Goal: Task Accomplishment & Management: Use online tool/utility

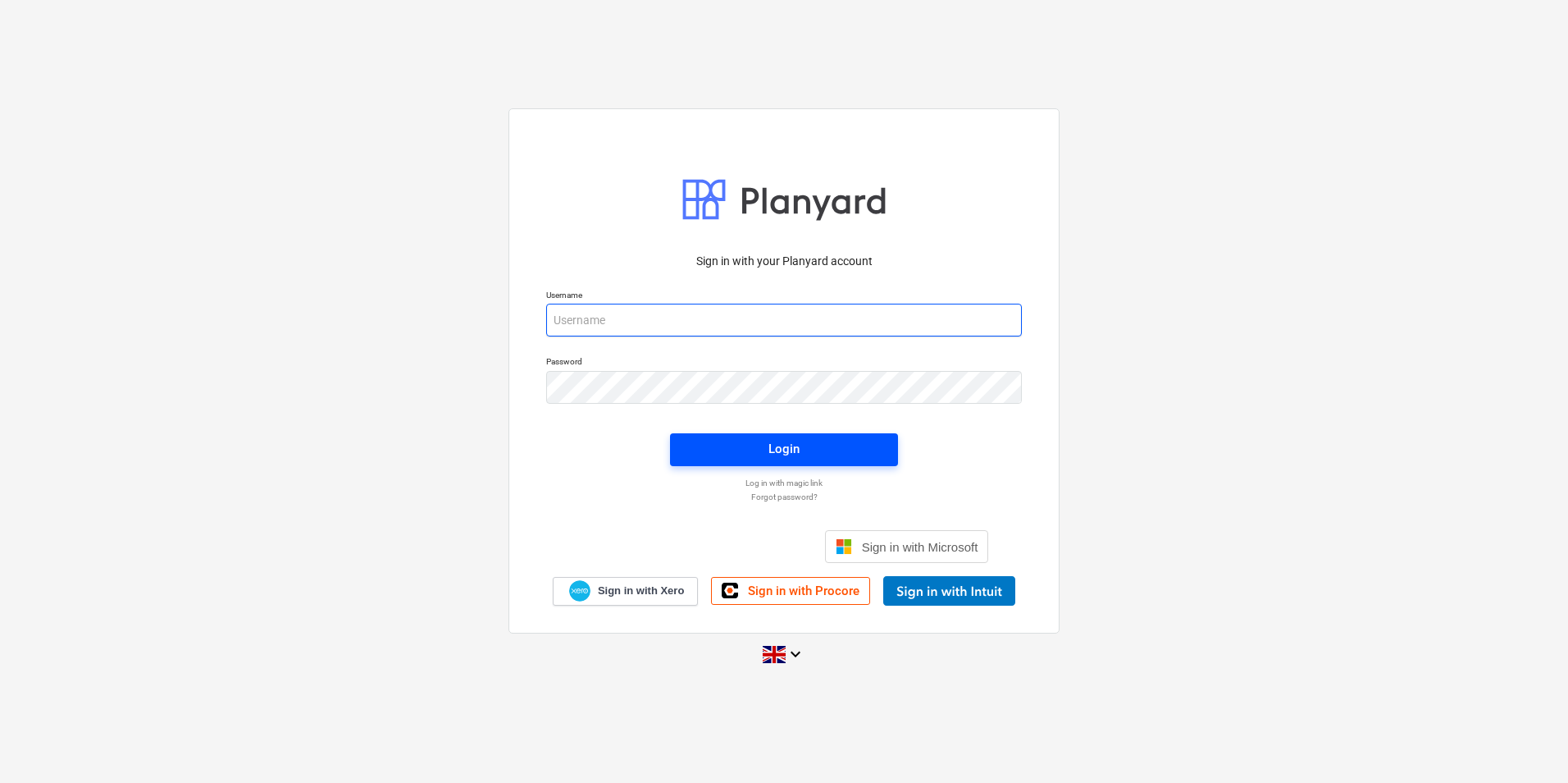
type input "[EMAIL_ADDRESS][DOMAIN_NAME]"
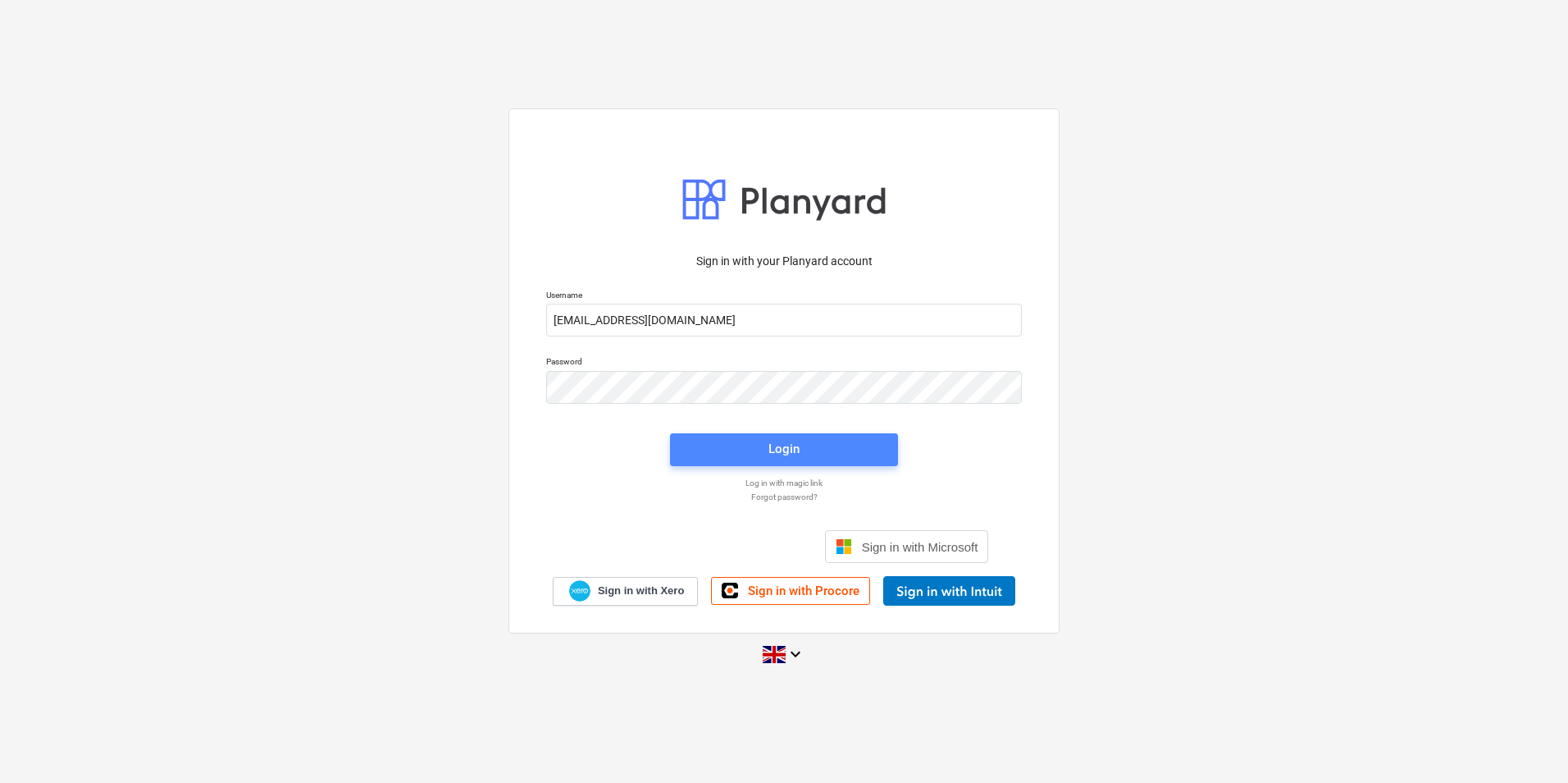
click at [742, 452] on span "Login" at bounding box center [784, 449] width 188 height 21
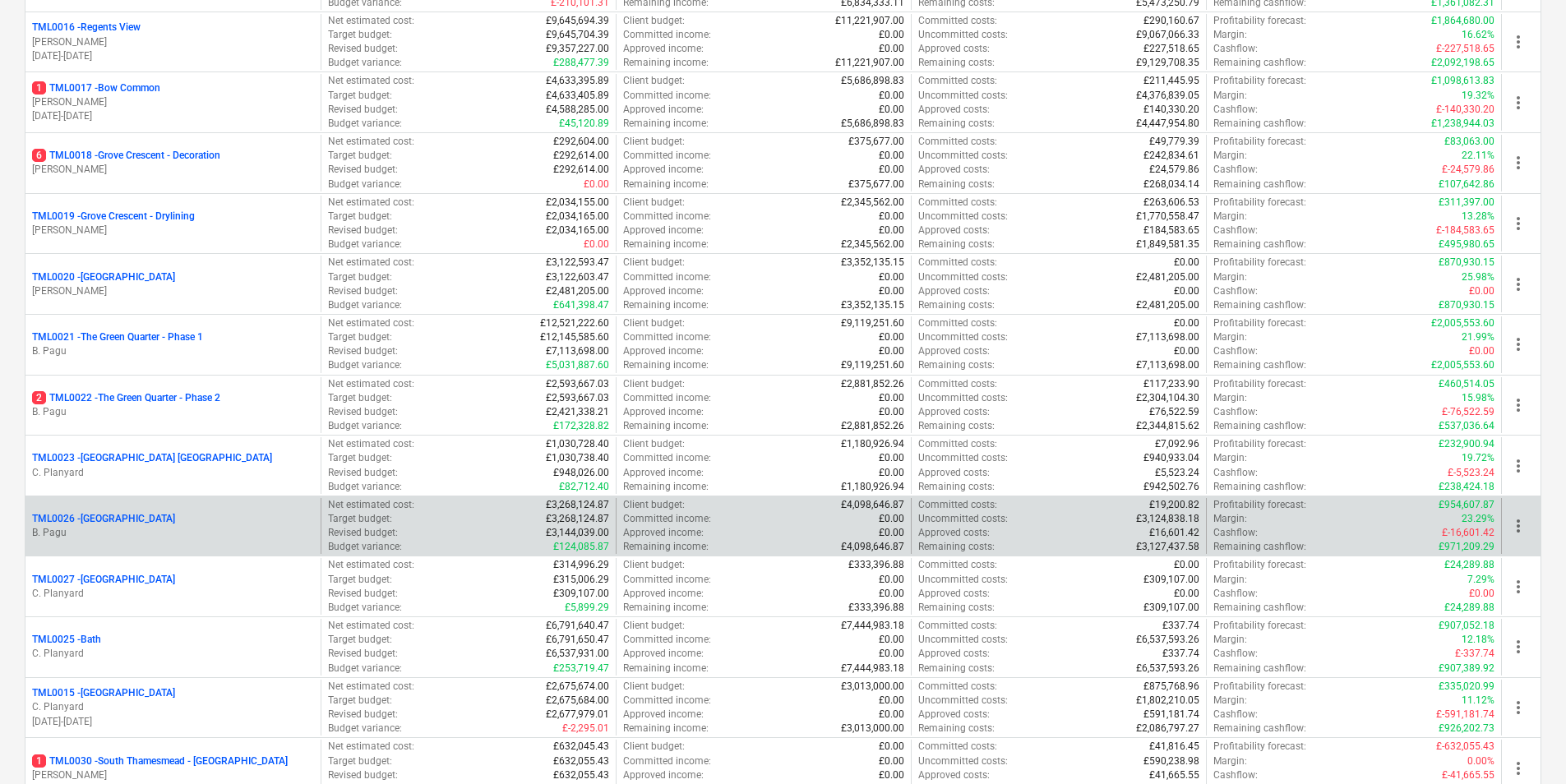
scroll to position [1150, 0]
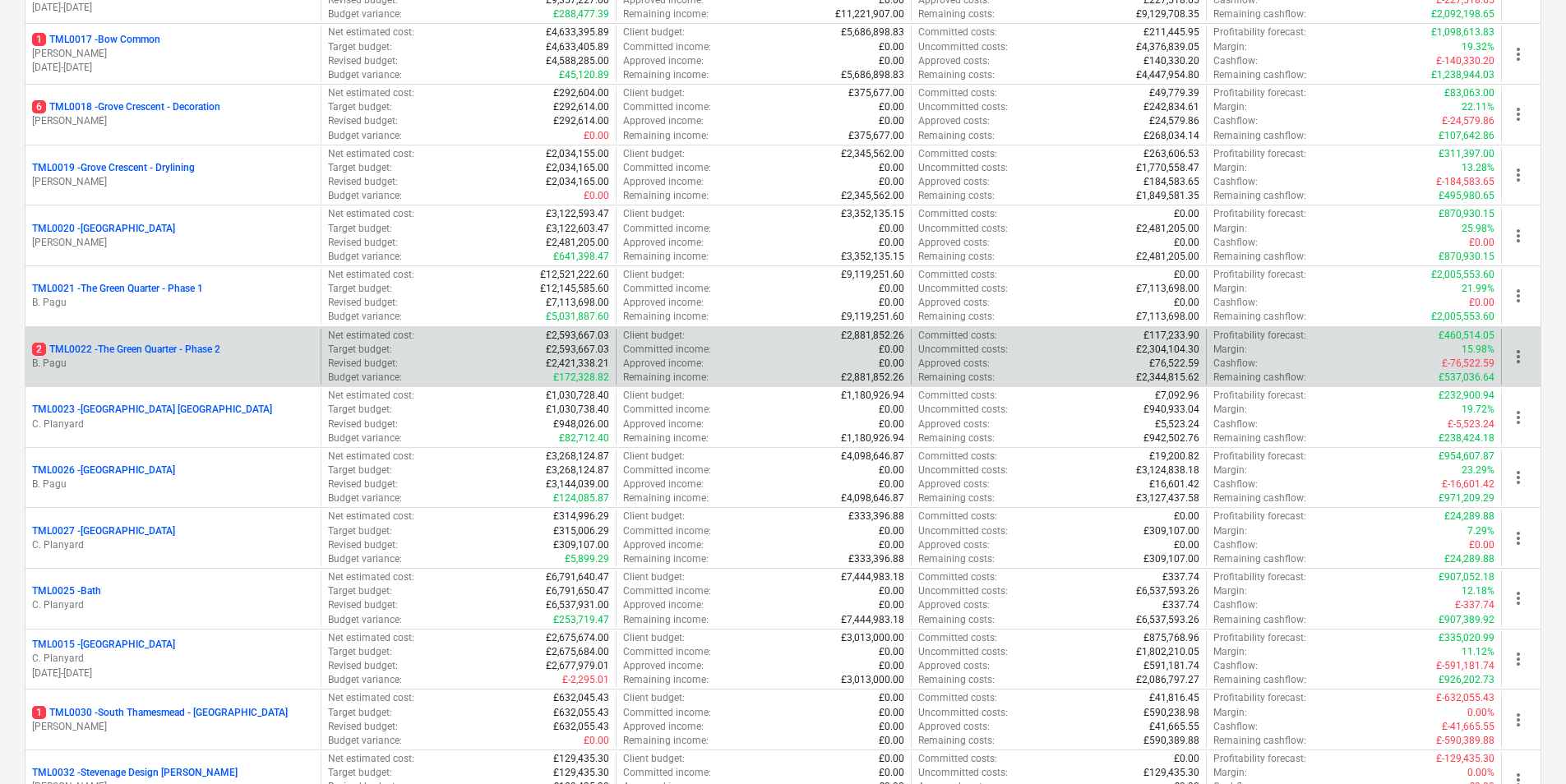
click at [166, 371] on div "2 TML0022 - The Green Quarter - Phase 2 B. Pagu" at bounding box center [172, 356] width 295 height 57
click at [180, 348] on p "2 TML0022 - The Green Quarter - Phase 2" at bounding box center [126, 349] width 188 height 14
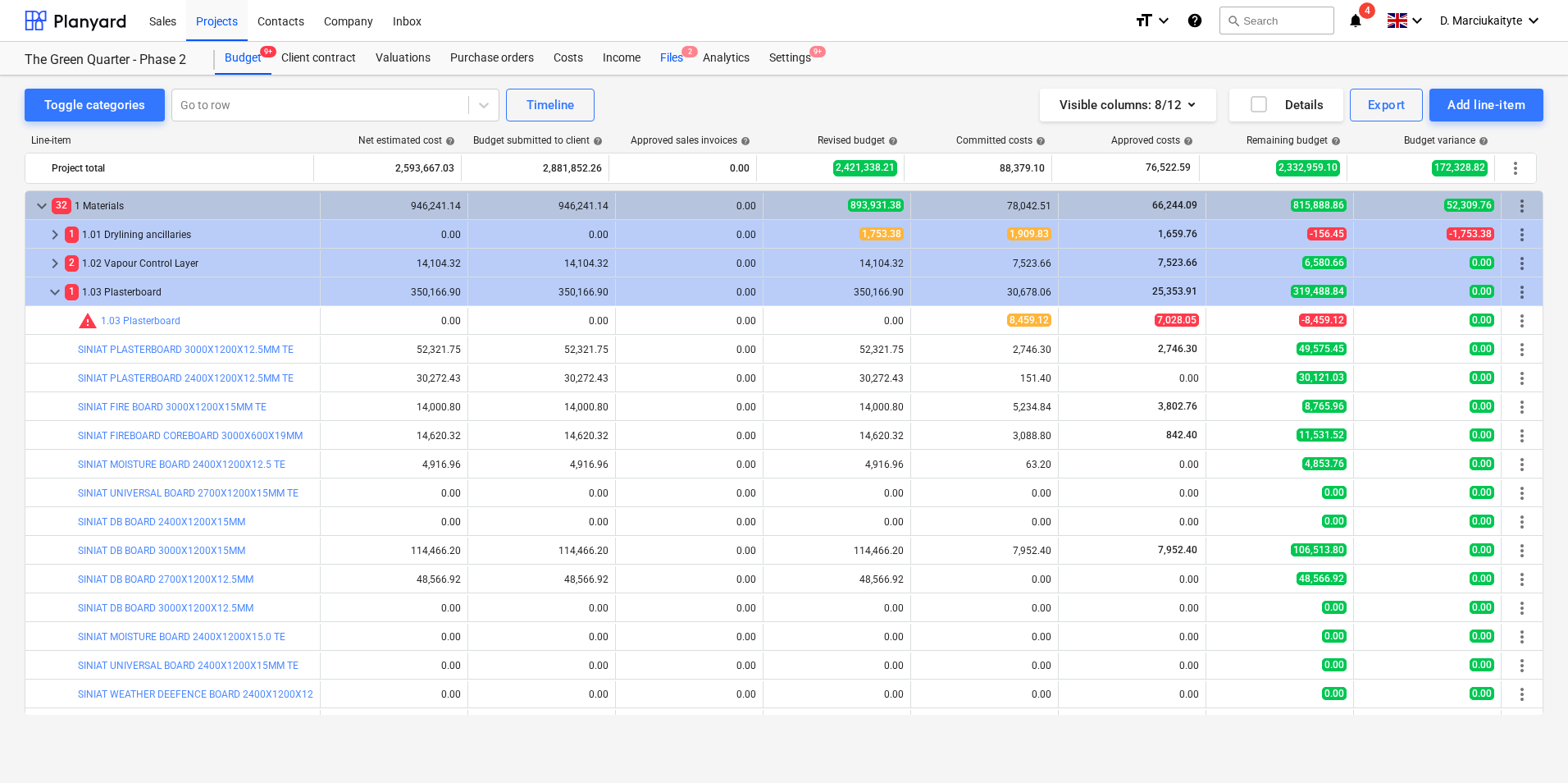
click at [673, 58] on div "Files 2" at bounding box center [672, 58] width 43 height 33
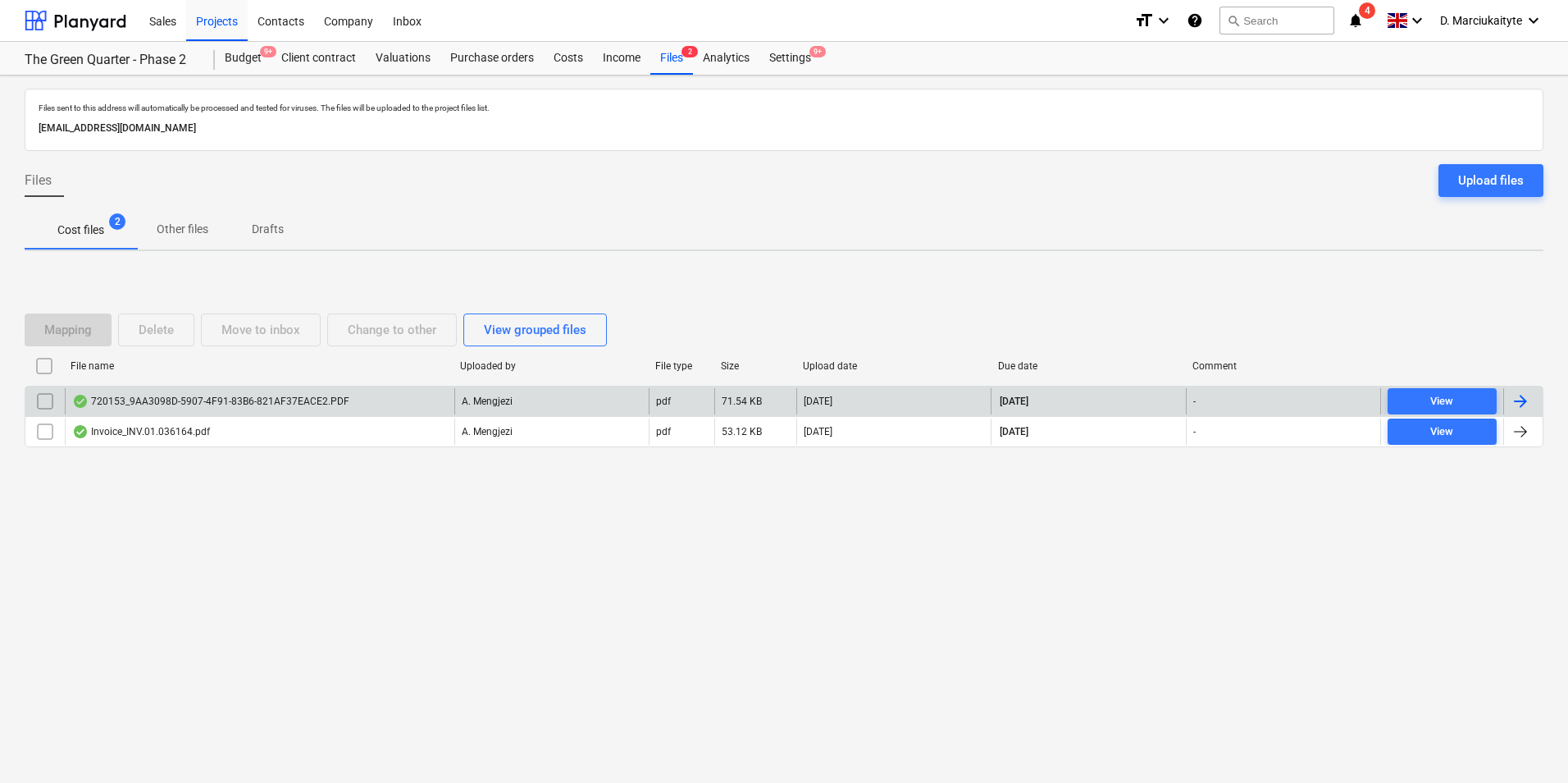
click at [257, 403] on div "720153_9AA3098D-5907-4F91-83B6-821AF37EACE2.PDF" at bounding box center [211, 401] width 278 height 13
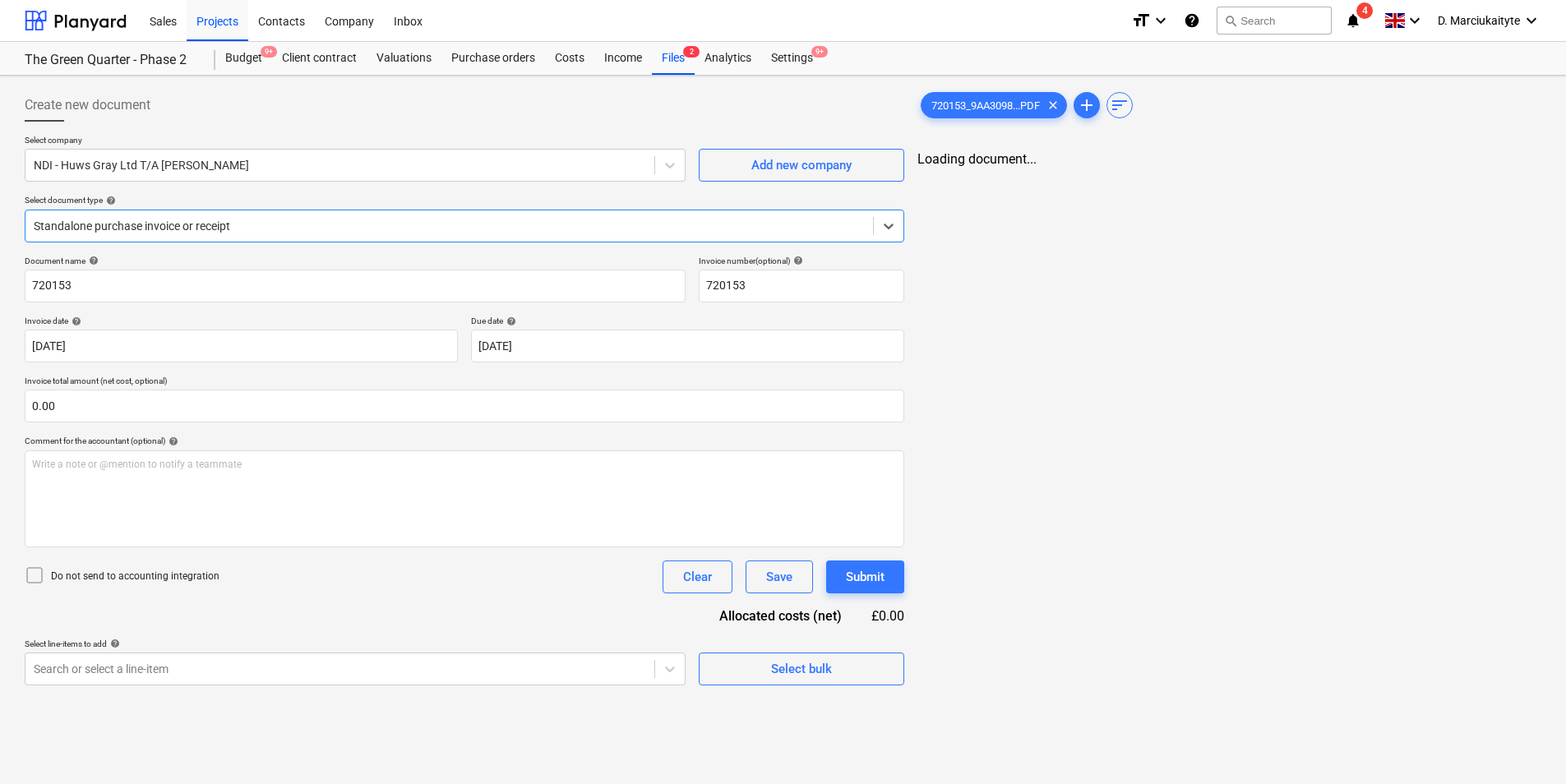
type input "720153"
type input "[DATE]"
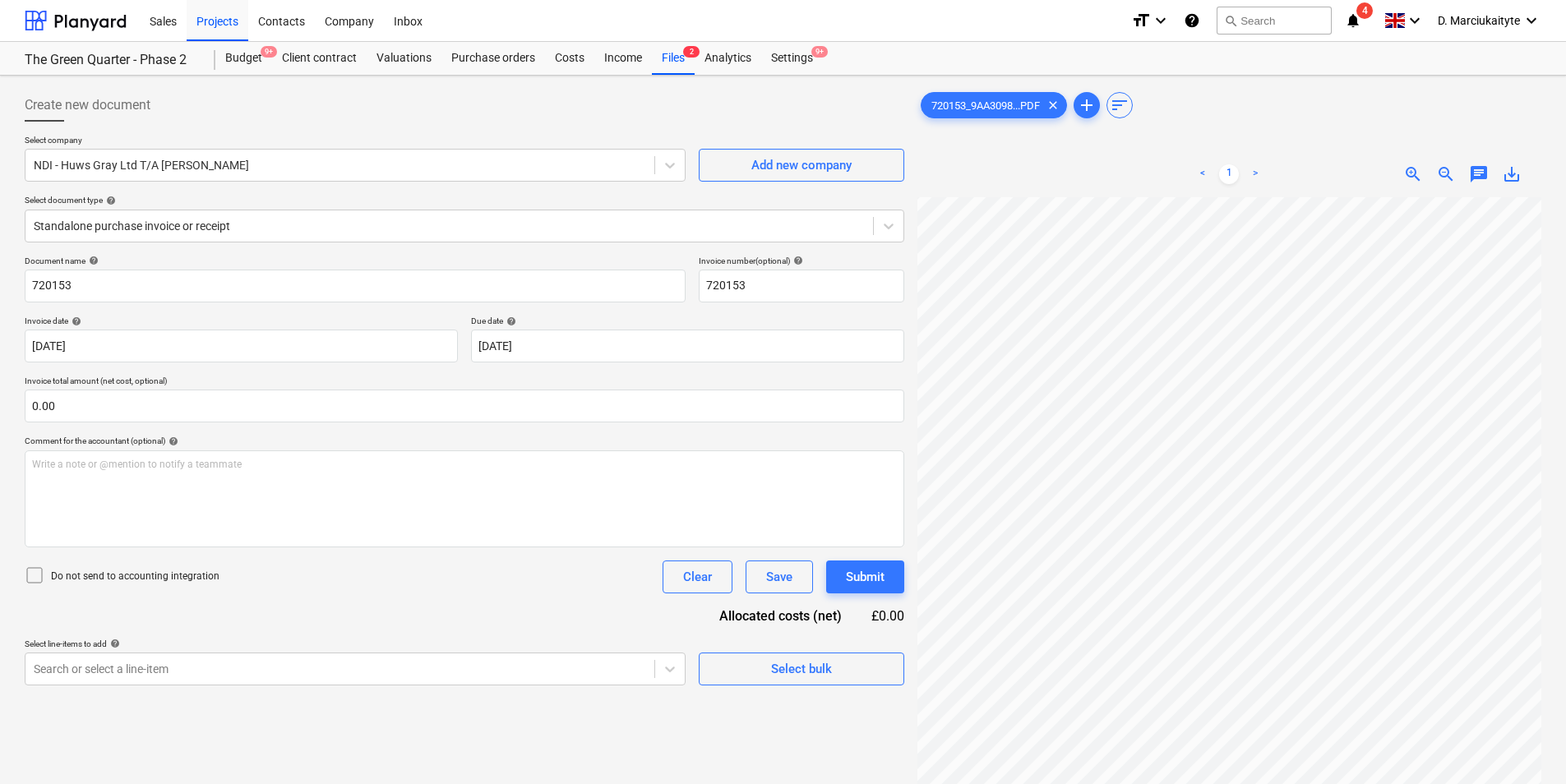
click at [1145, 75] on div "Create new document Select company NDI - Huws Gray Ltd T/A [PERSON_NAME] Add ne…" at bounding box center [783, 512] width 1566 height 872
click at [246, 225] on div at bounding box center [448, 226] width 831 height 17
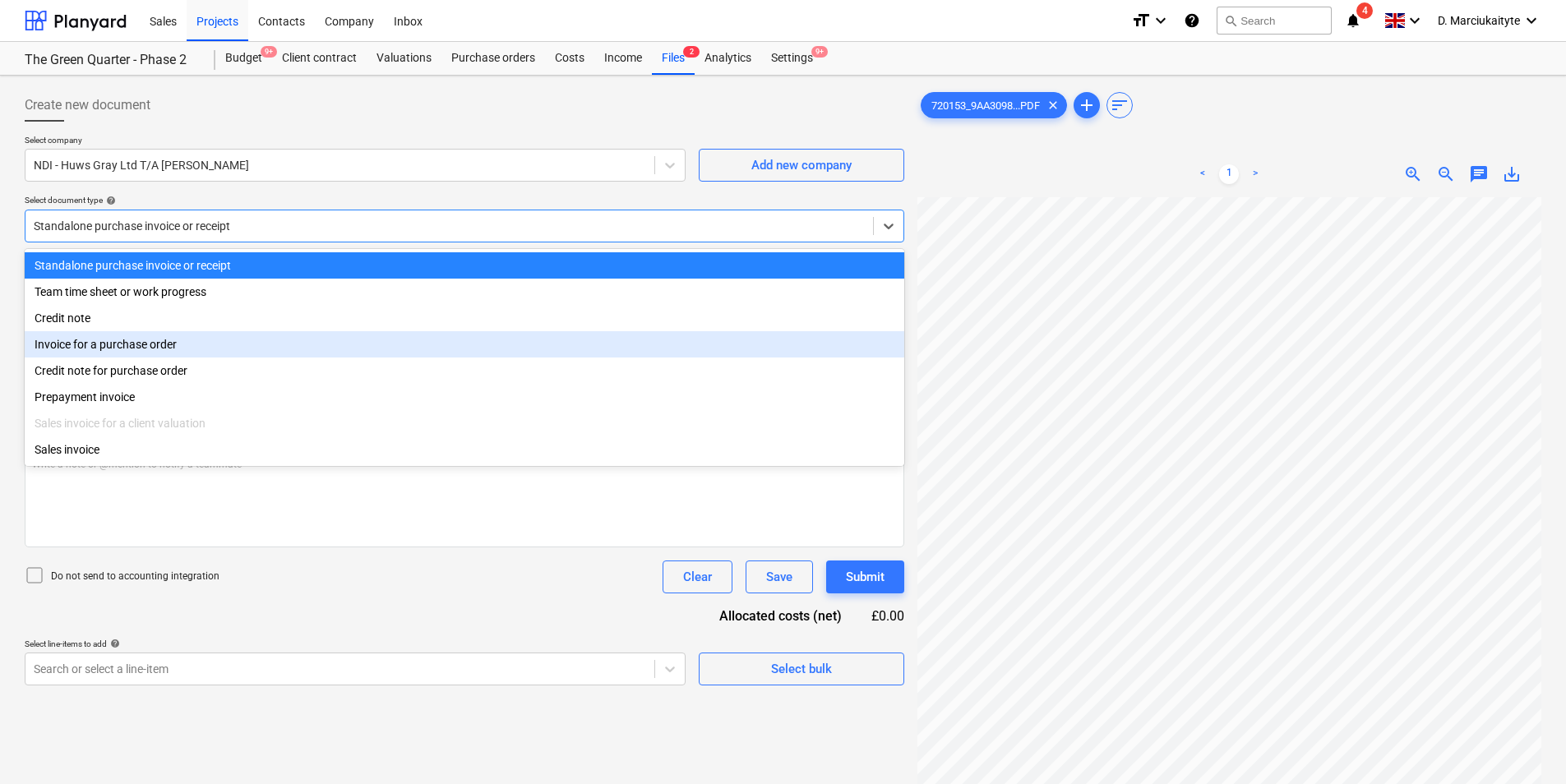
click at [222, 349] on div "Invoice for a purchase order" at bounding box center [464, 344] width 879 height 26
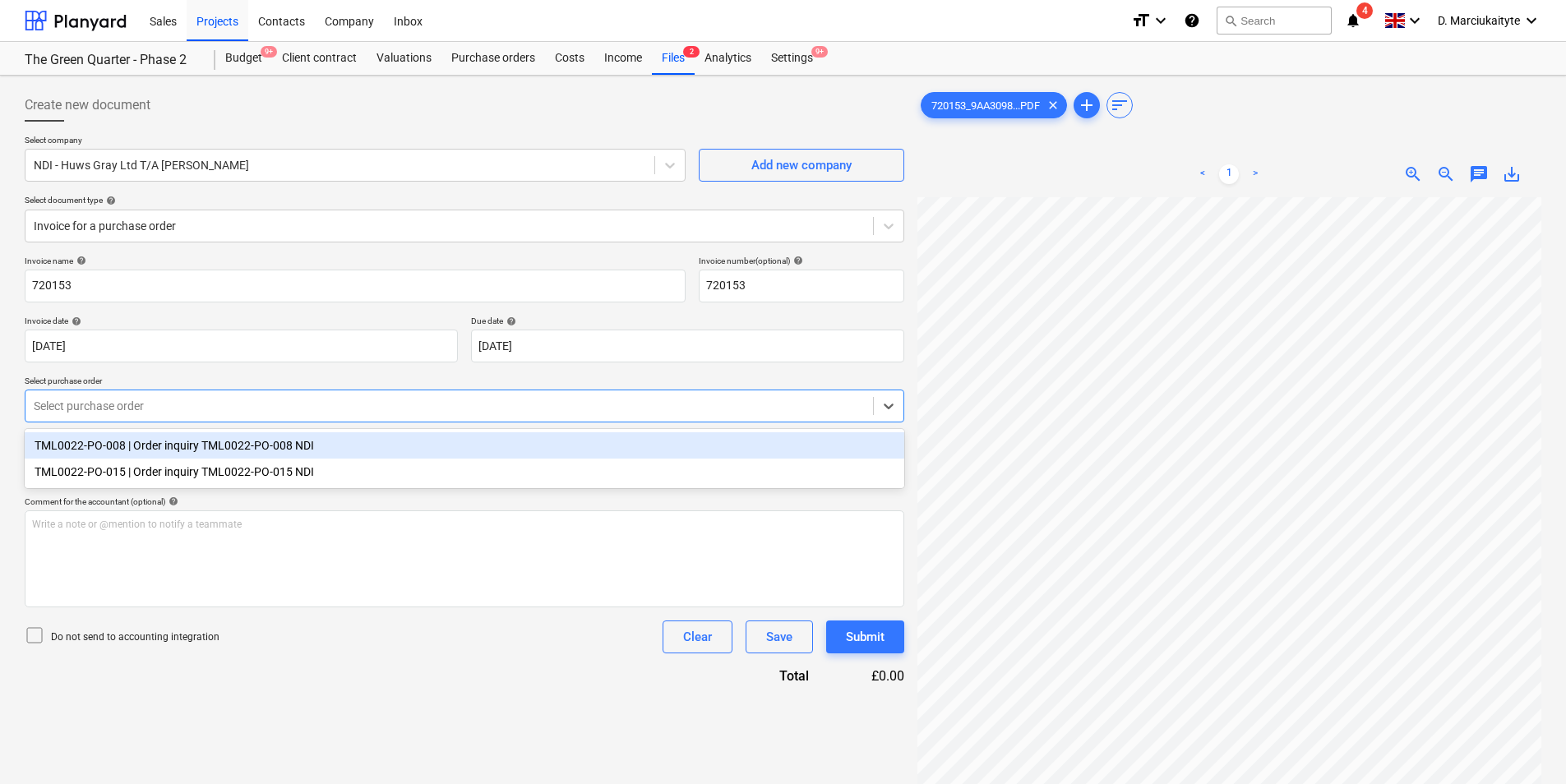
click at [272, 405] on div at bounding box center [448, 406] width 831 height 17
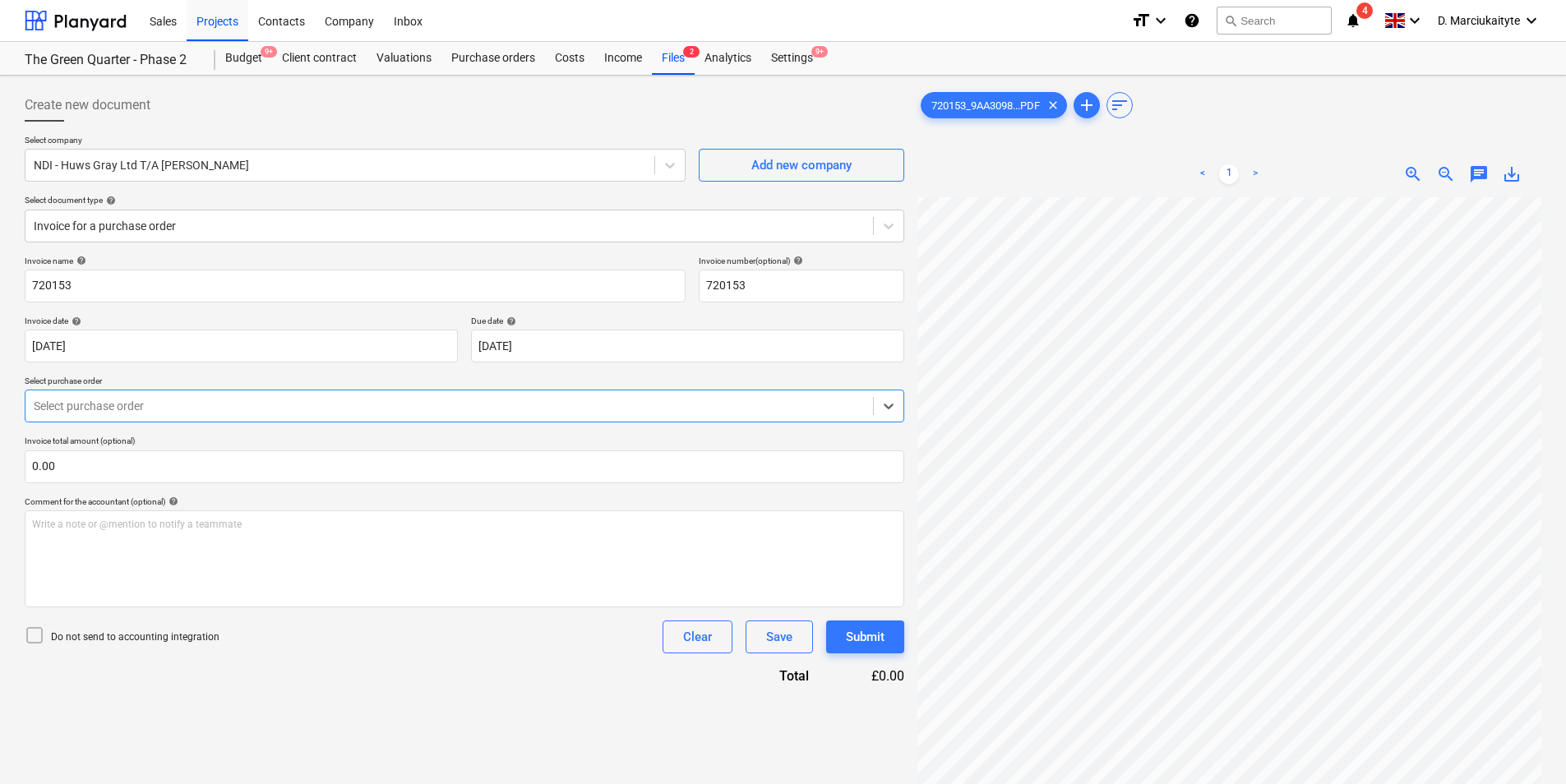
click at [256, 415] on div "Select purchase order" at bounding box center [448, 405] width 848 height 23
drag, startPoint x: 684, startPoint y: 64, endPoint x: 673, endPoint y: 69, distance: 12.1
click at [684, 64] on div "Files 2" at bounding box center [674, 58] width 43 height 33
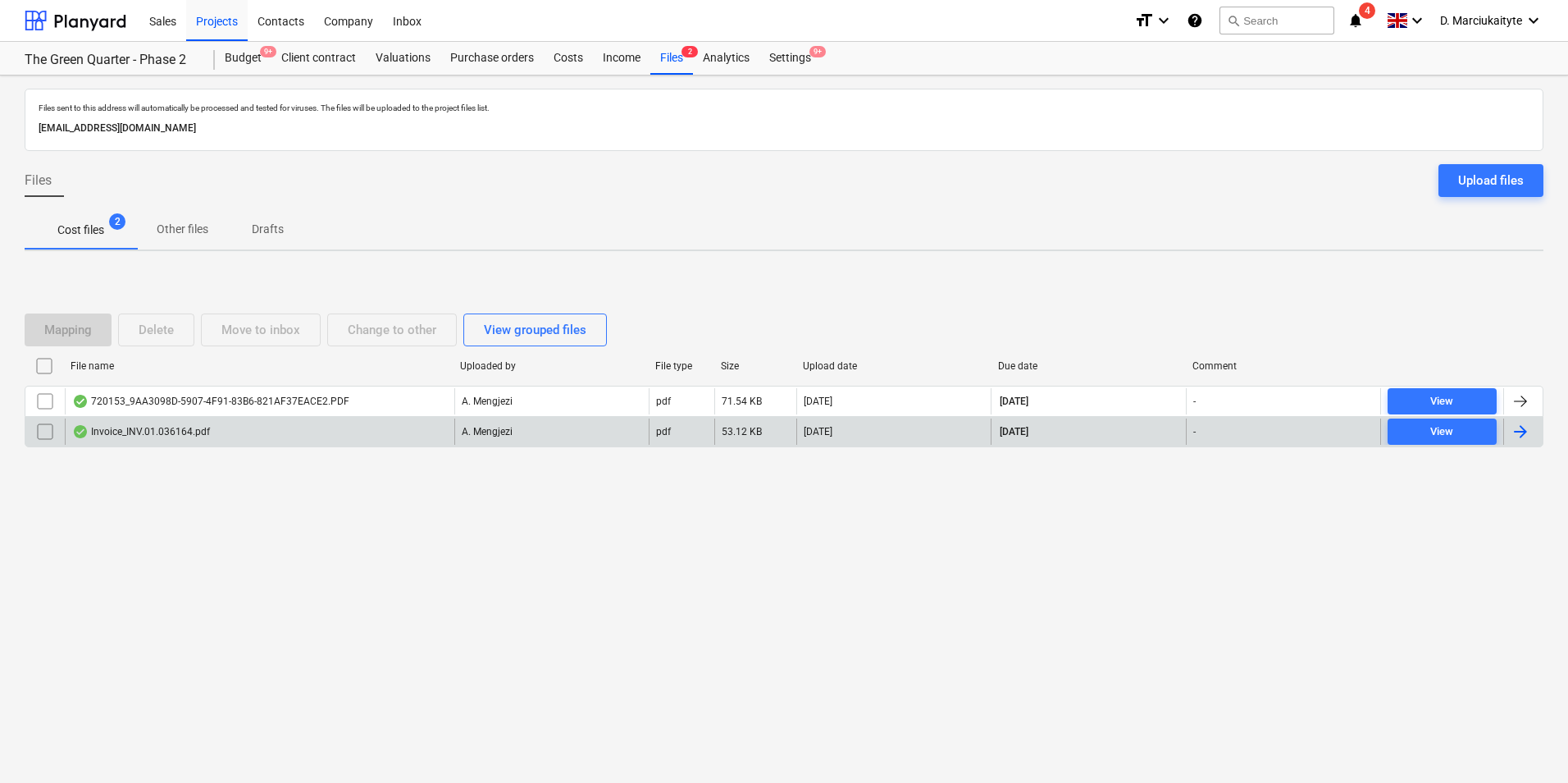
click at [278, 432] on div "Invoice_INV.01.036164.pdf" at bounding box center [260, 432] width 390 height 26
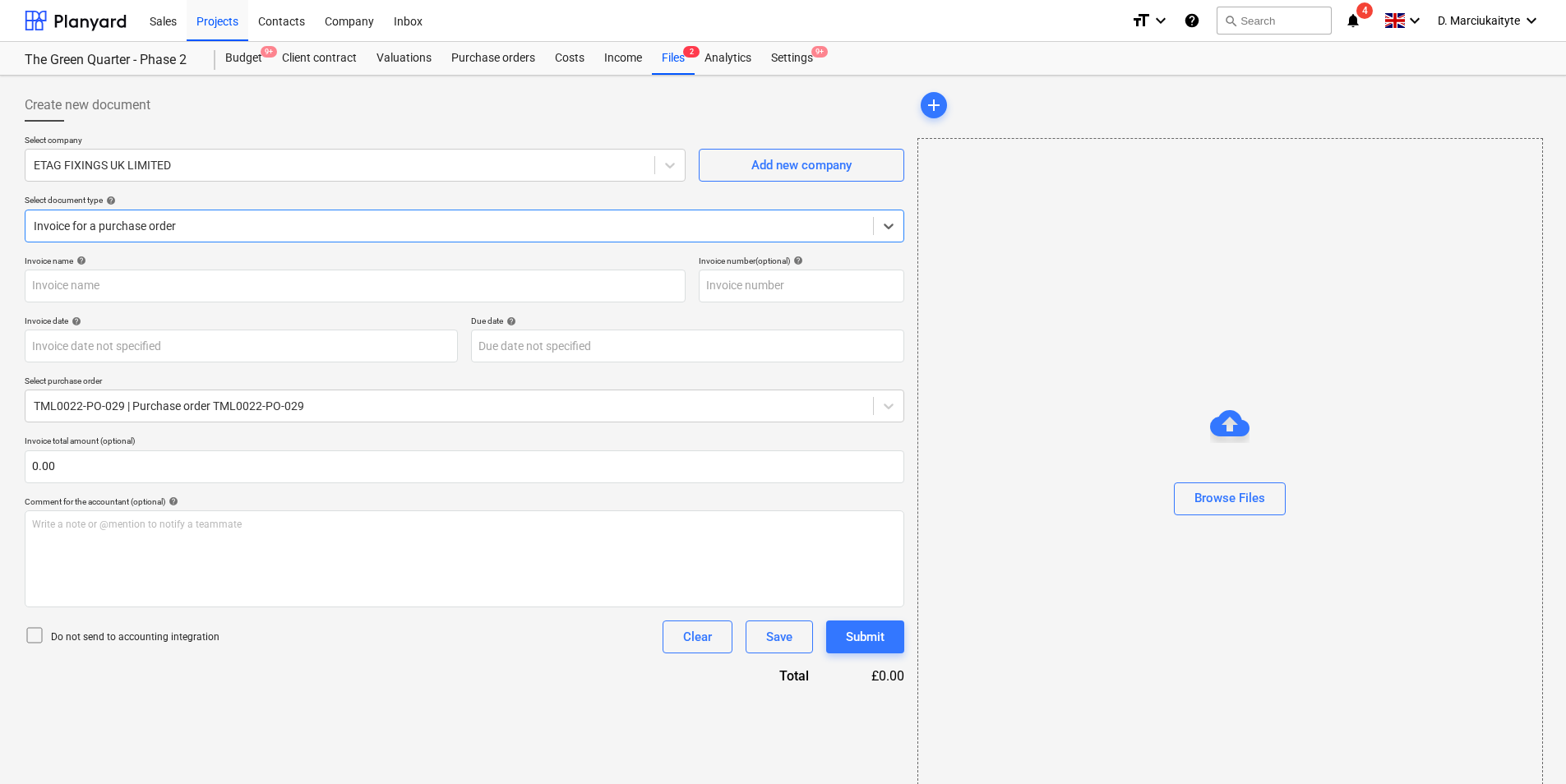
type input "#INV.01.036164"
type input "[DATE]"
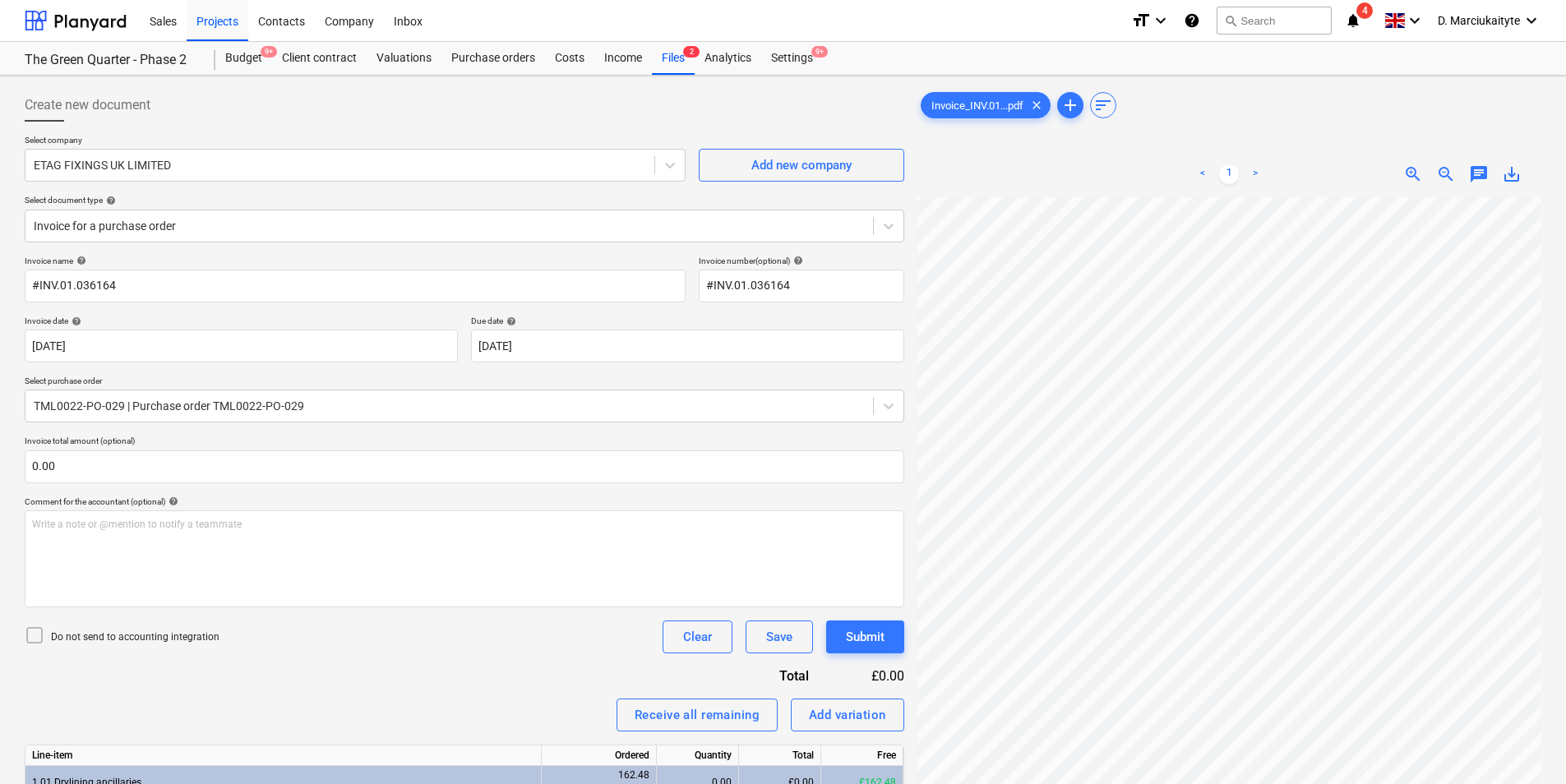
scroll to position [207, 464]
click at [215, 17] on div "Projects" at bounding box center [218, 20] width 61 height 42
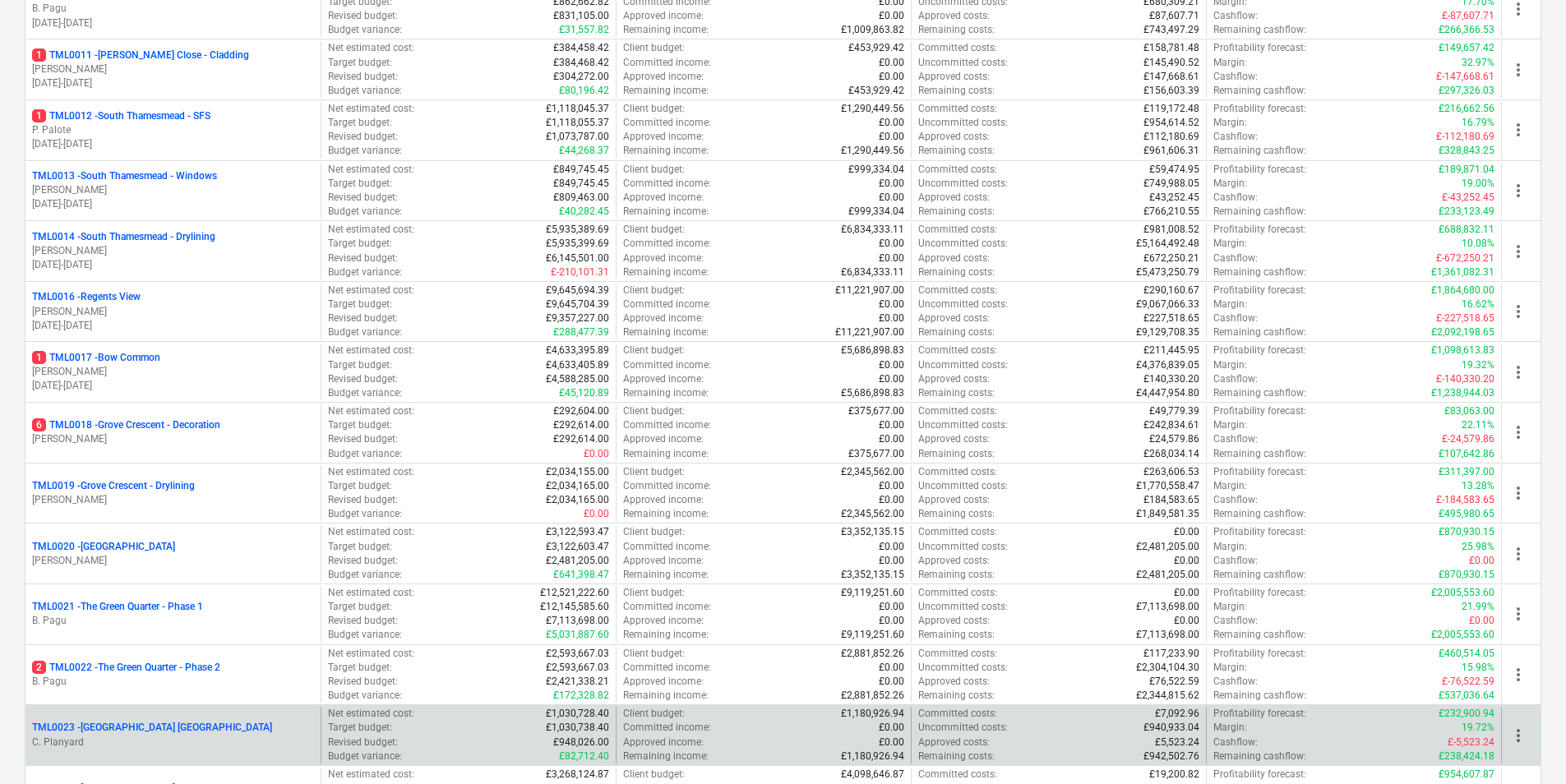
scroll to position [986, 0]
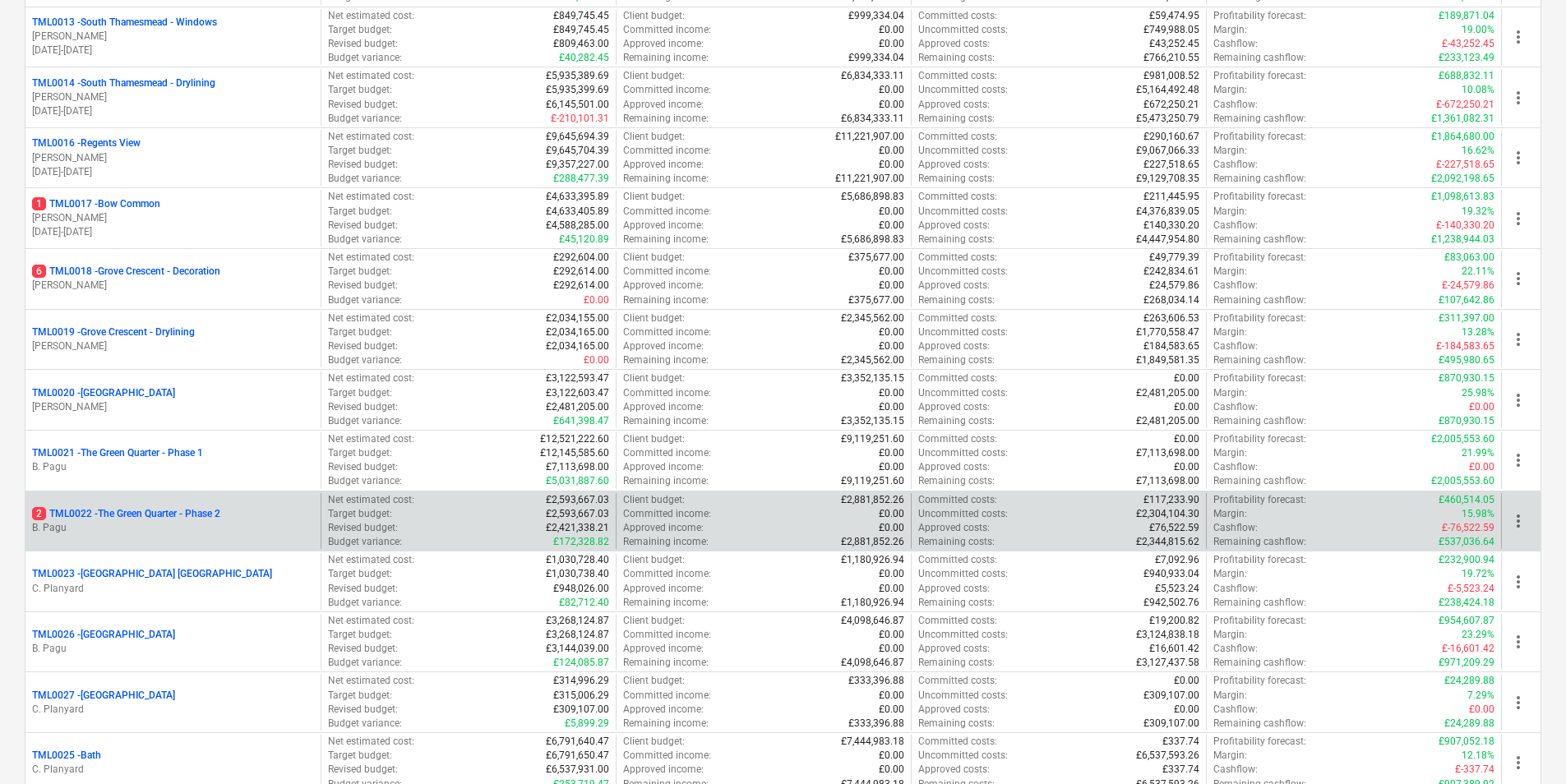
click at [154, 532] on p "B. Pagu" at bounding box center [172, 527] width 282 height 14
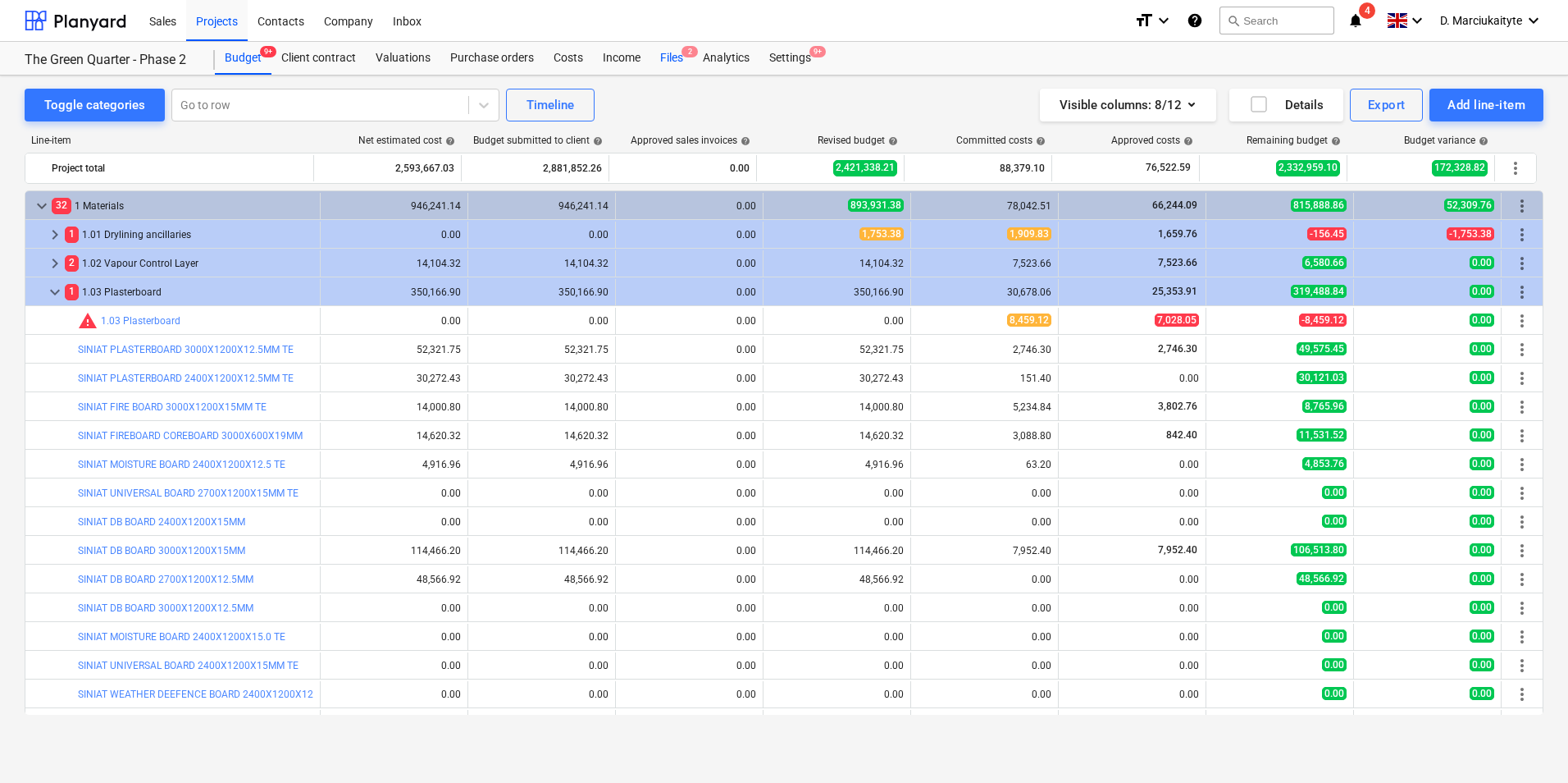
click at [667, 58] on div "Files 2" at bounding box center [672, 58] width 43 height 33
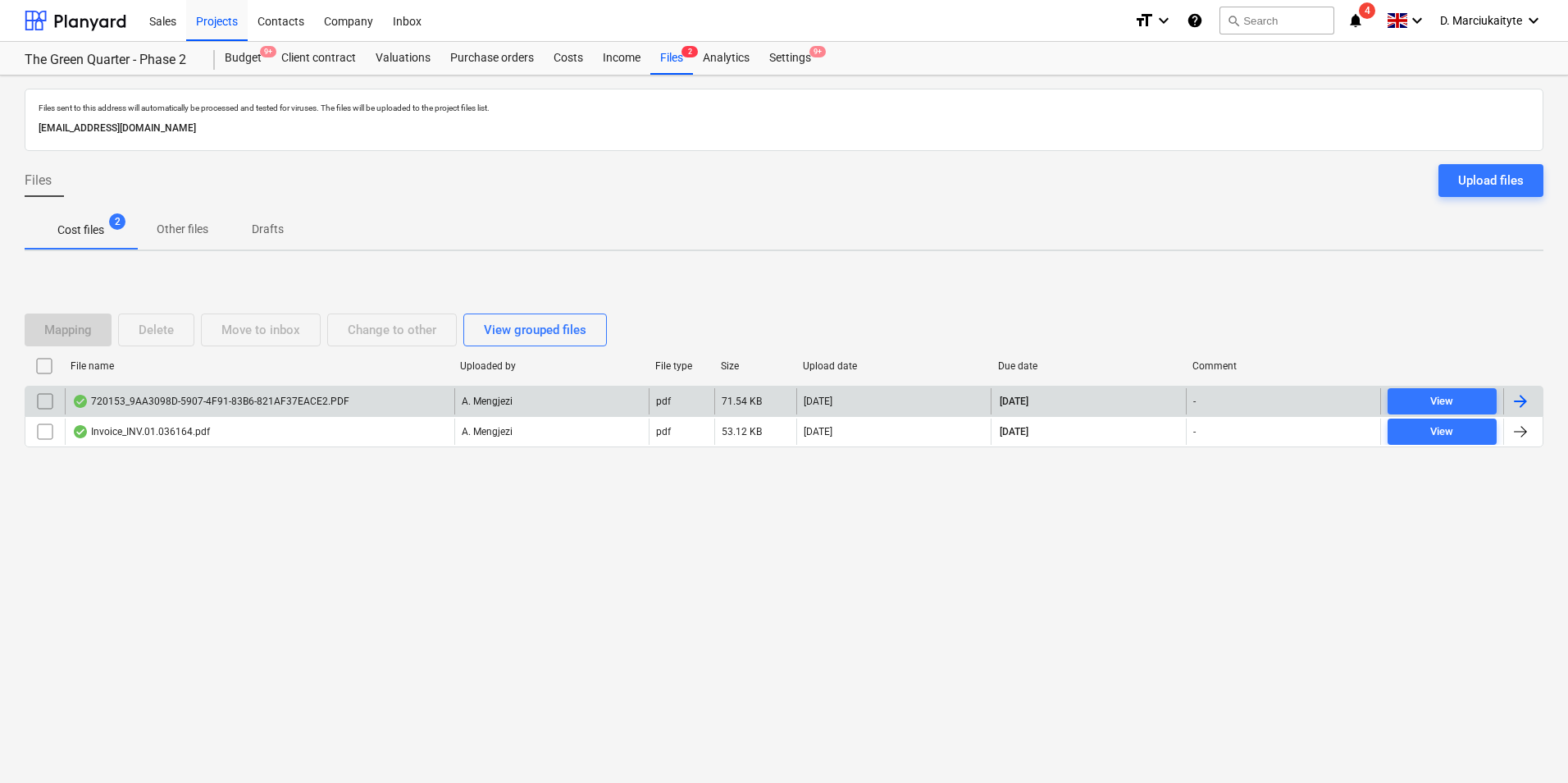
click at [177, 409] on div "720153_9AA3098D-5907-4F91-83B6-821AF37EACE2.PDF" at bounding box center [260, 401] width 390 height 26
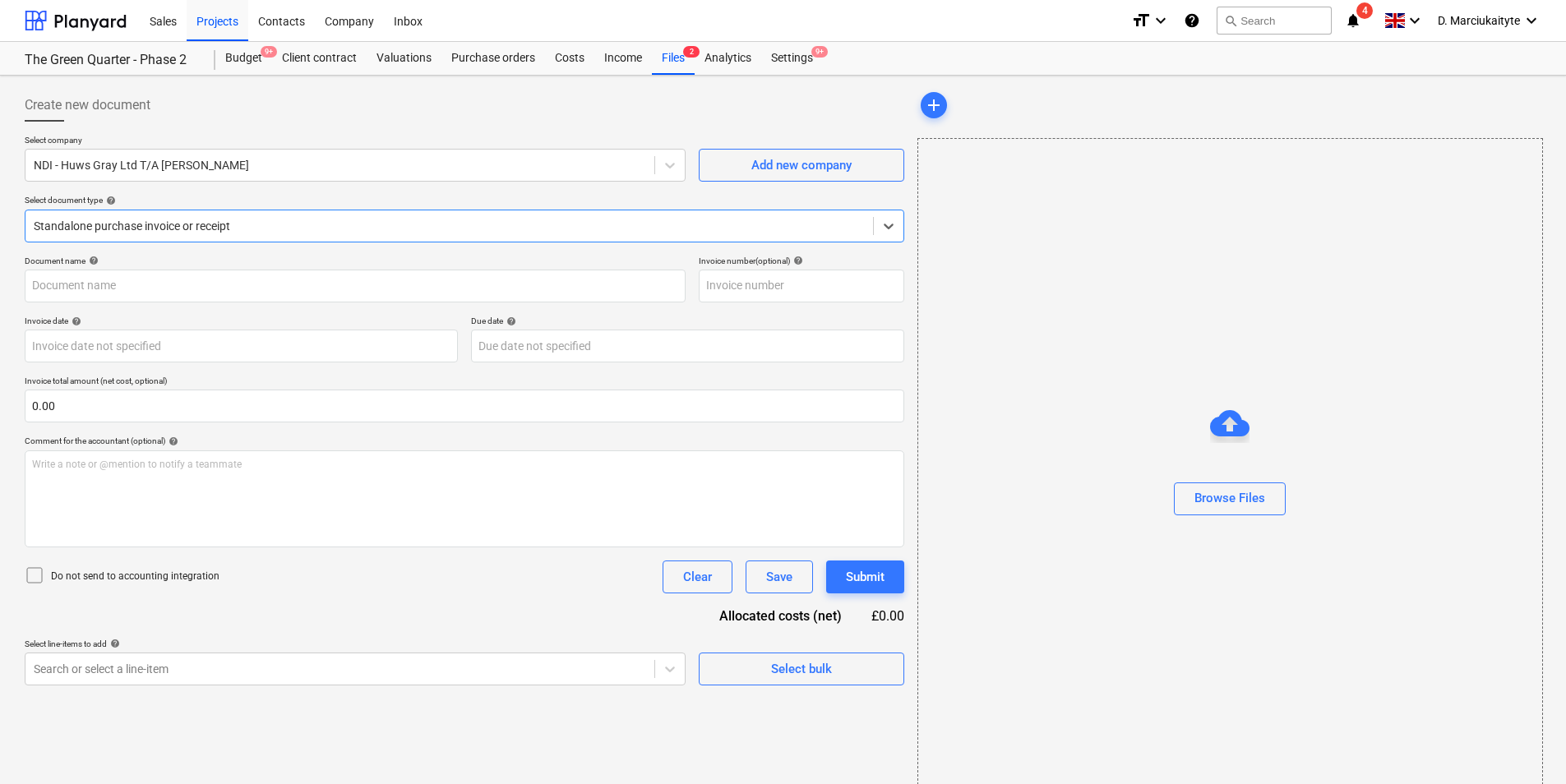
type input "720153"
type input "[DATE]"
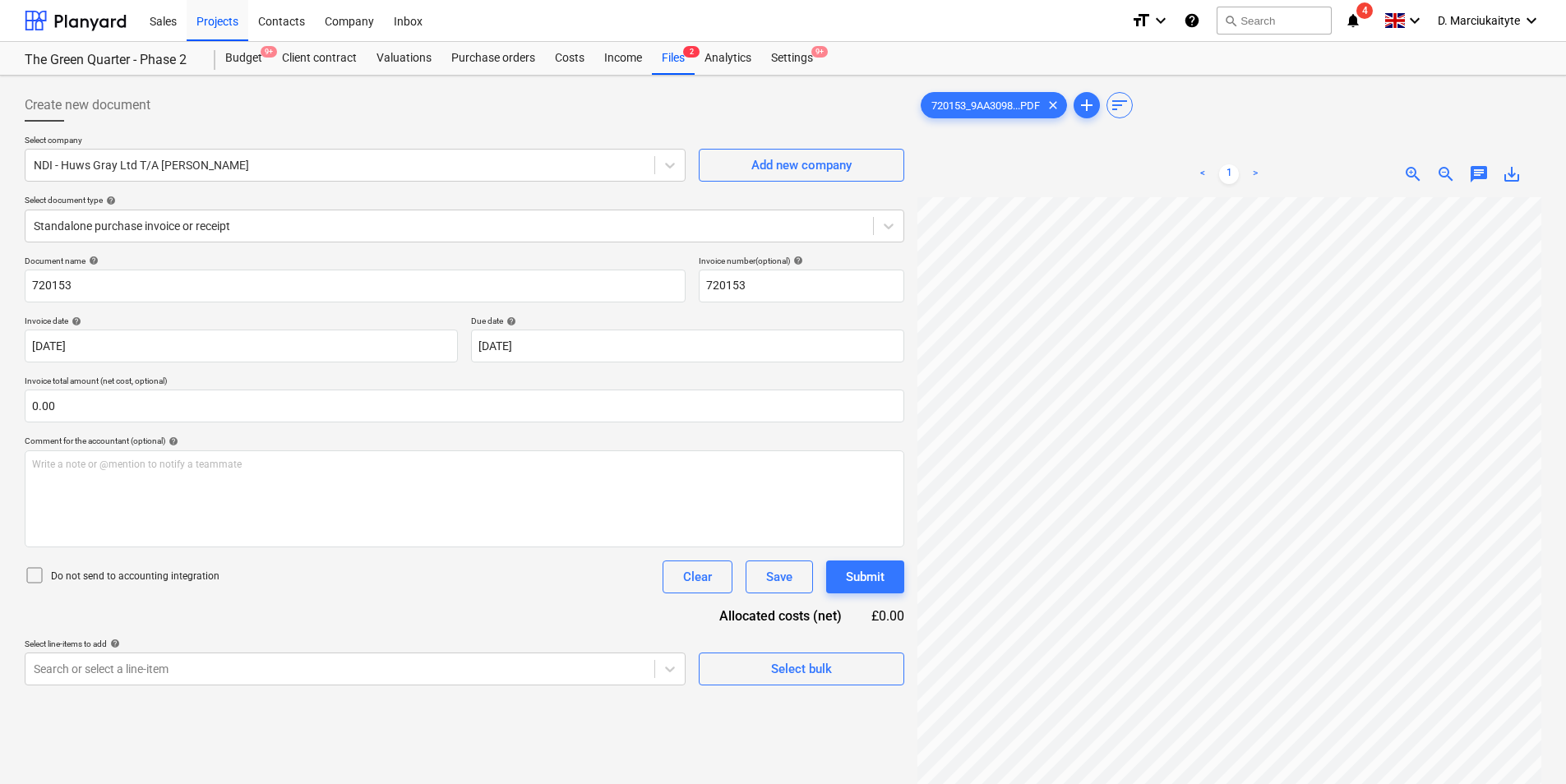
scroll to position [302, 186]
click at [1212, 130] on div "720153_9AA3098...PDF clear add sort < 1 > zoom_in zoom_out chat 0 save_alt" at bounding box center [1229, 512] width 623 height 846
click at [883, 745] on div "Create new document Select company NDI - Huws Gray Ltd T/A [PERSON_NAME] Add ne…" at bounding box center [783, 512] width 1530 height 859
click at [1521, 137] on div "720153_9AA3098...PDF clear add sort < 1 > zoom_in zoom_out chat 0 save_alt" at bounding box center [1229, 512] width 623 height 846
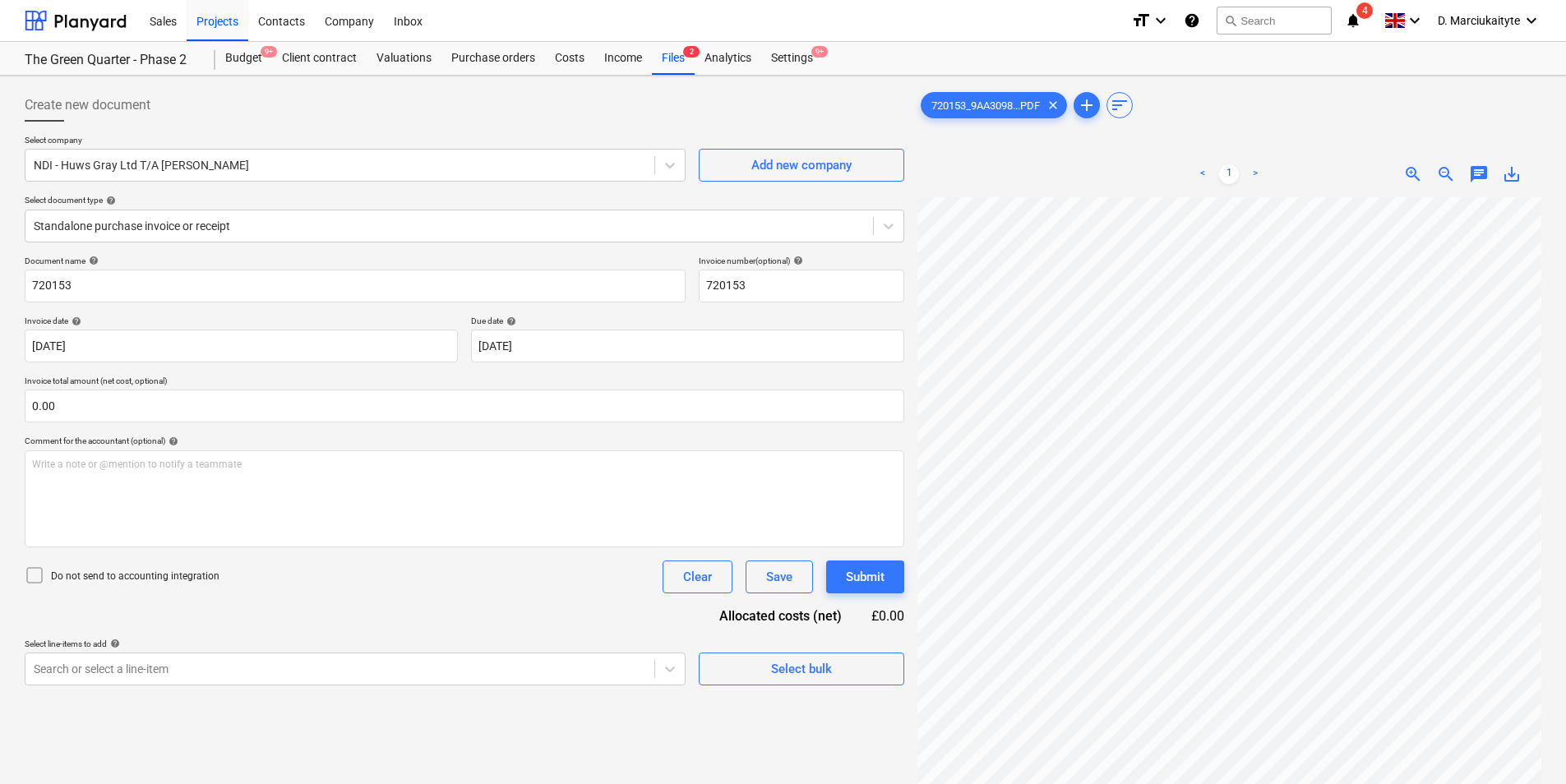
scroll to position [648, 16]
click at [1177, 425] on div "< 1 > zoom_in zoom_out chat 0 save_alt" at bounding box center [1229, 543] width 623 height 784
click at [676, 65] on div "Files 2" at bounding box center [674, 58] width 43 height 33
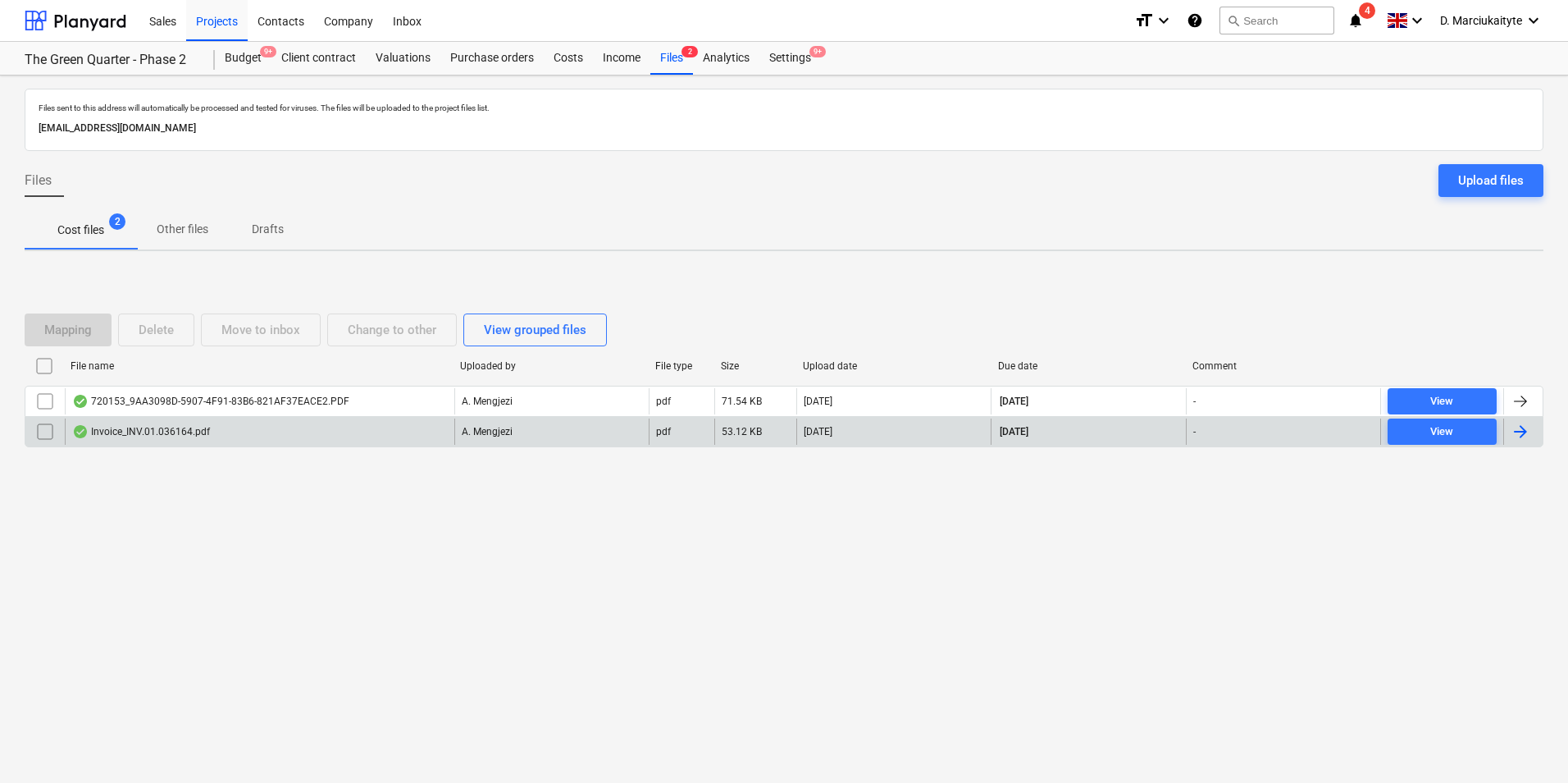
click at [298, 431] on div "Invoice_INV.01.036164.pdf" at bounding box center [260, 432] width 390 height 26
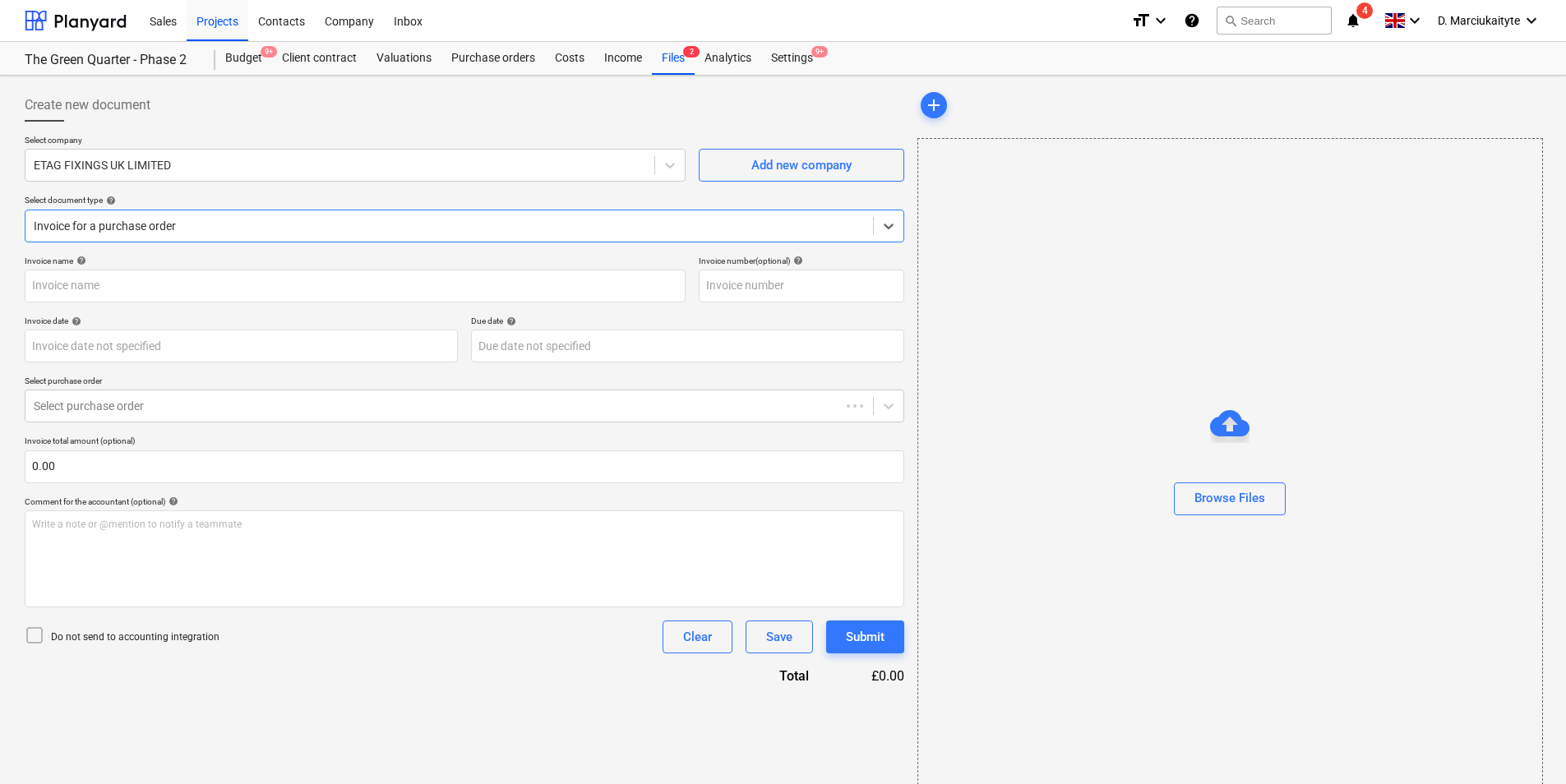
type input "#INV.01.036164"
type input "[DATE]"
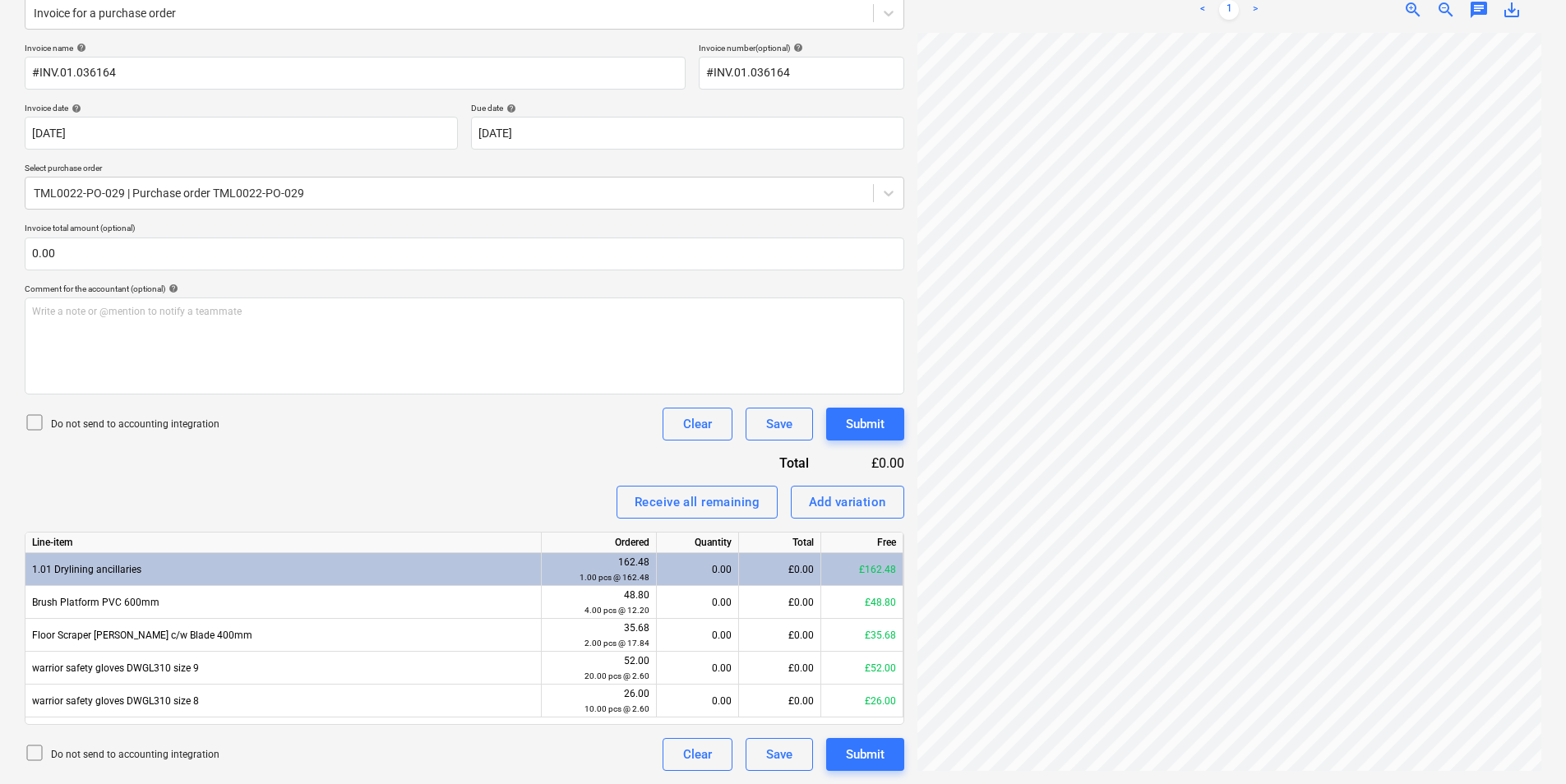
scroll to position [331, 6]
drag, startPoint x: 701, startPoint y: 581, endPoint x: 700, endPoint y: 590, distance: 9.1
click at [700, 590] on div "Line-item Ordered Quantity Total Free 1.01 Drylining ancillaries 162.48 1.00 pc…" at bounding box center [464, 629] width 879 height 193
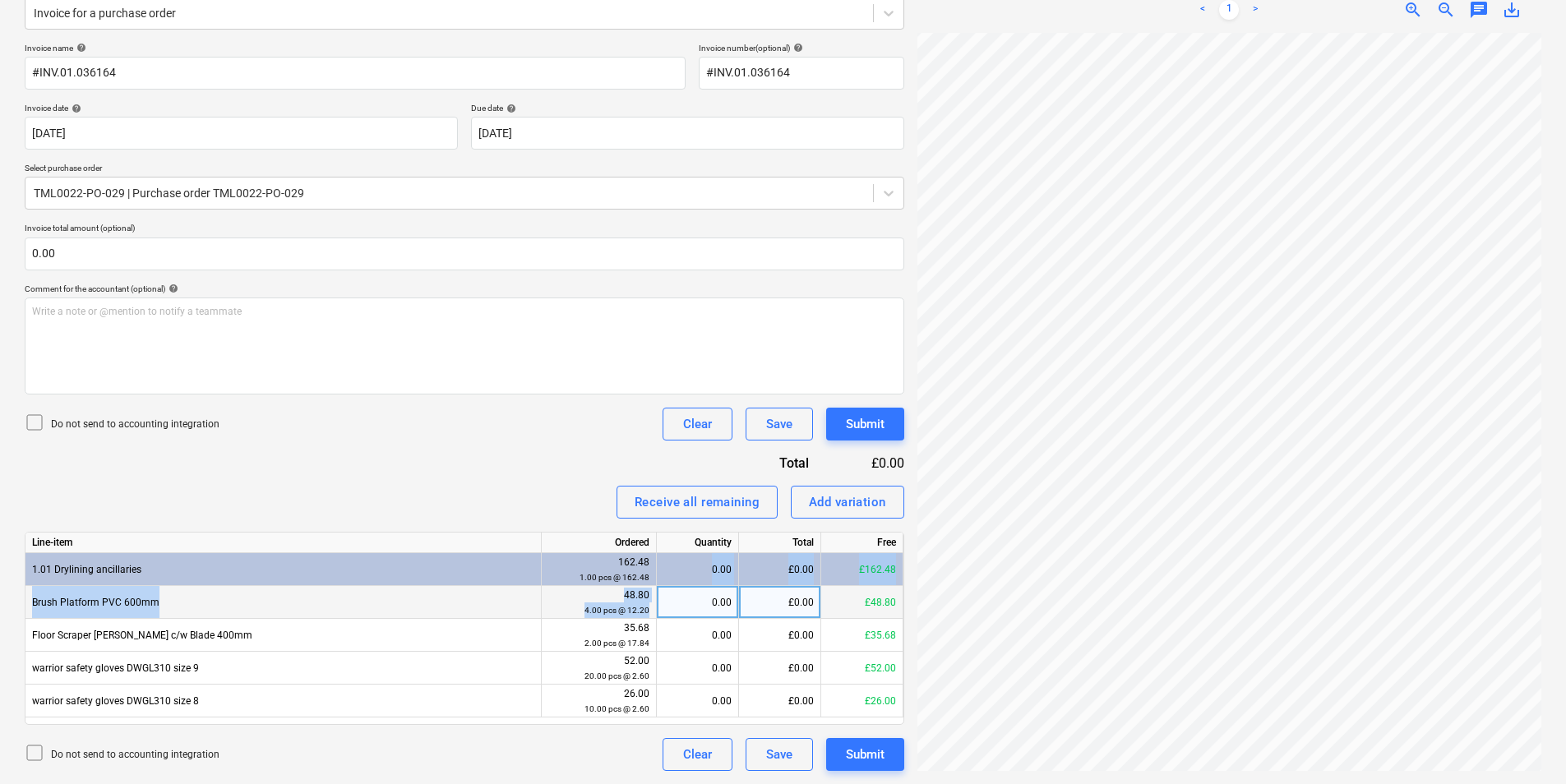
drag, startPoint x: 700, startPoint y: 590, endPoint x: 696, endPoint y: 599, distance: 9.8
click at [696, 599] on div "0.00" at bounding box center [697, 602] width 68 height 33
type input "4"
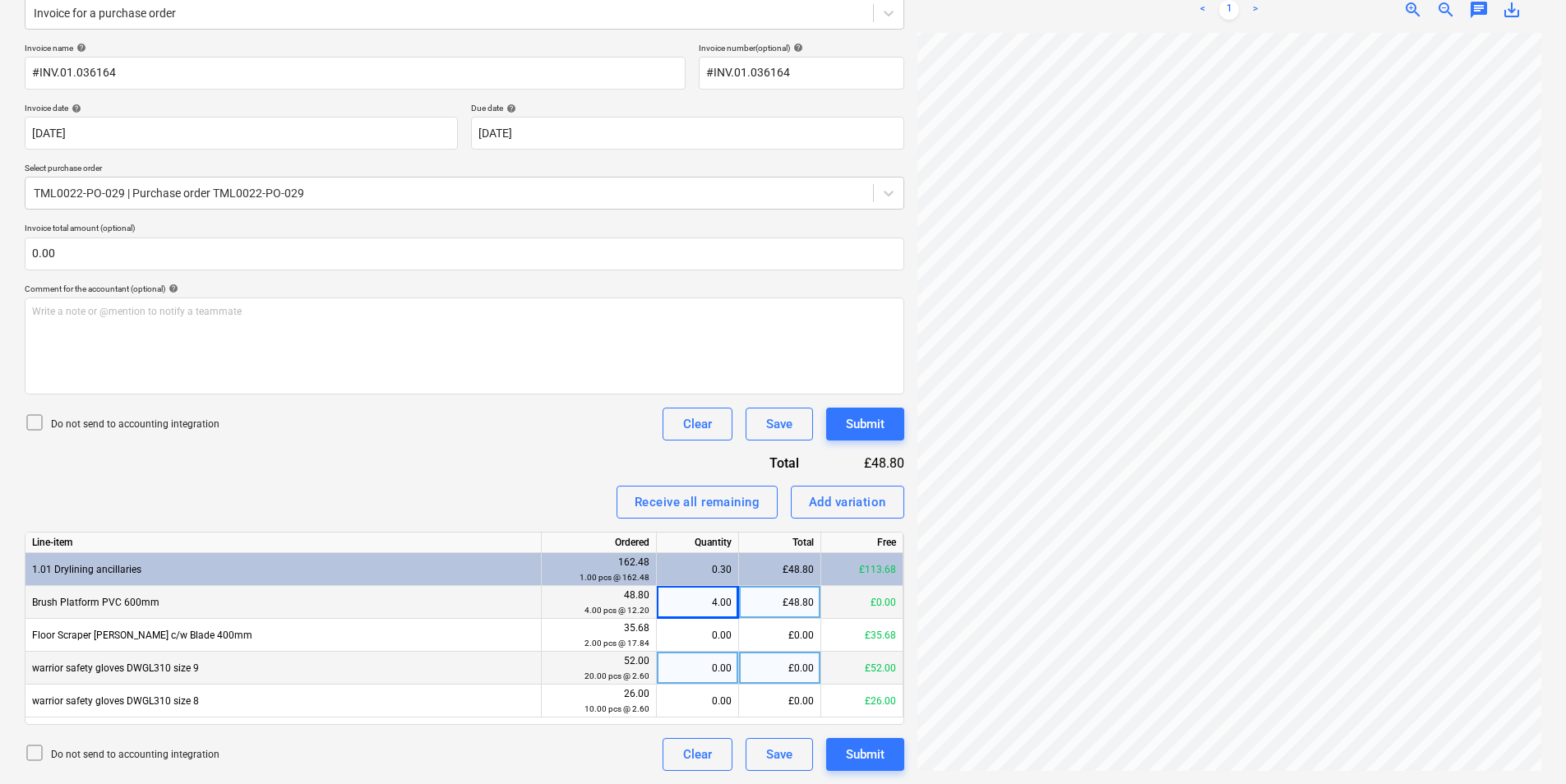
click at [712, 667] on div "0.00" at bounding box center [697, 668] width 68 height 33
type input "3"
type input "20"
type input "10"
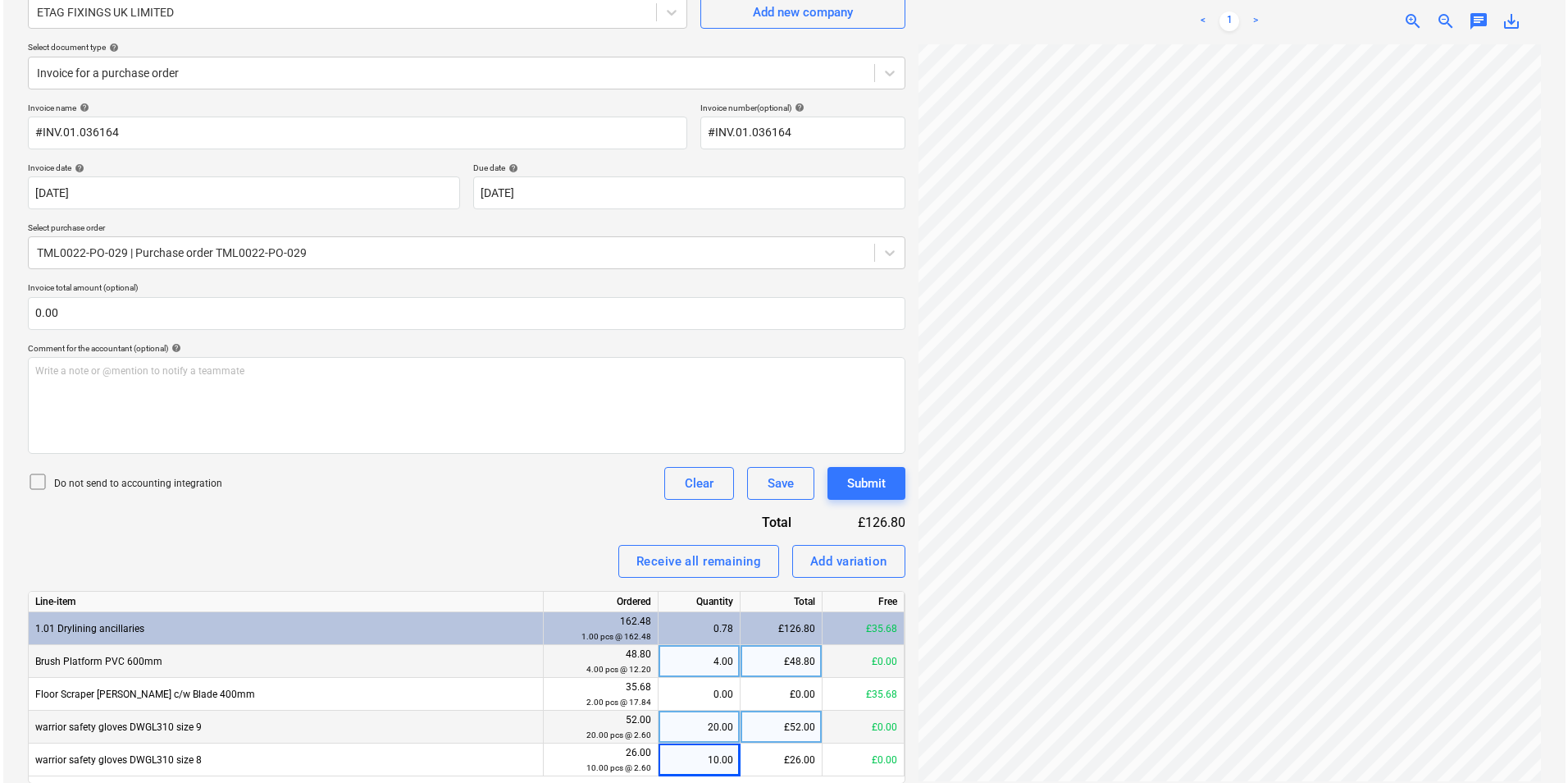
scroll to position [213, 0]
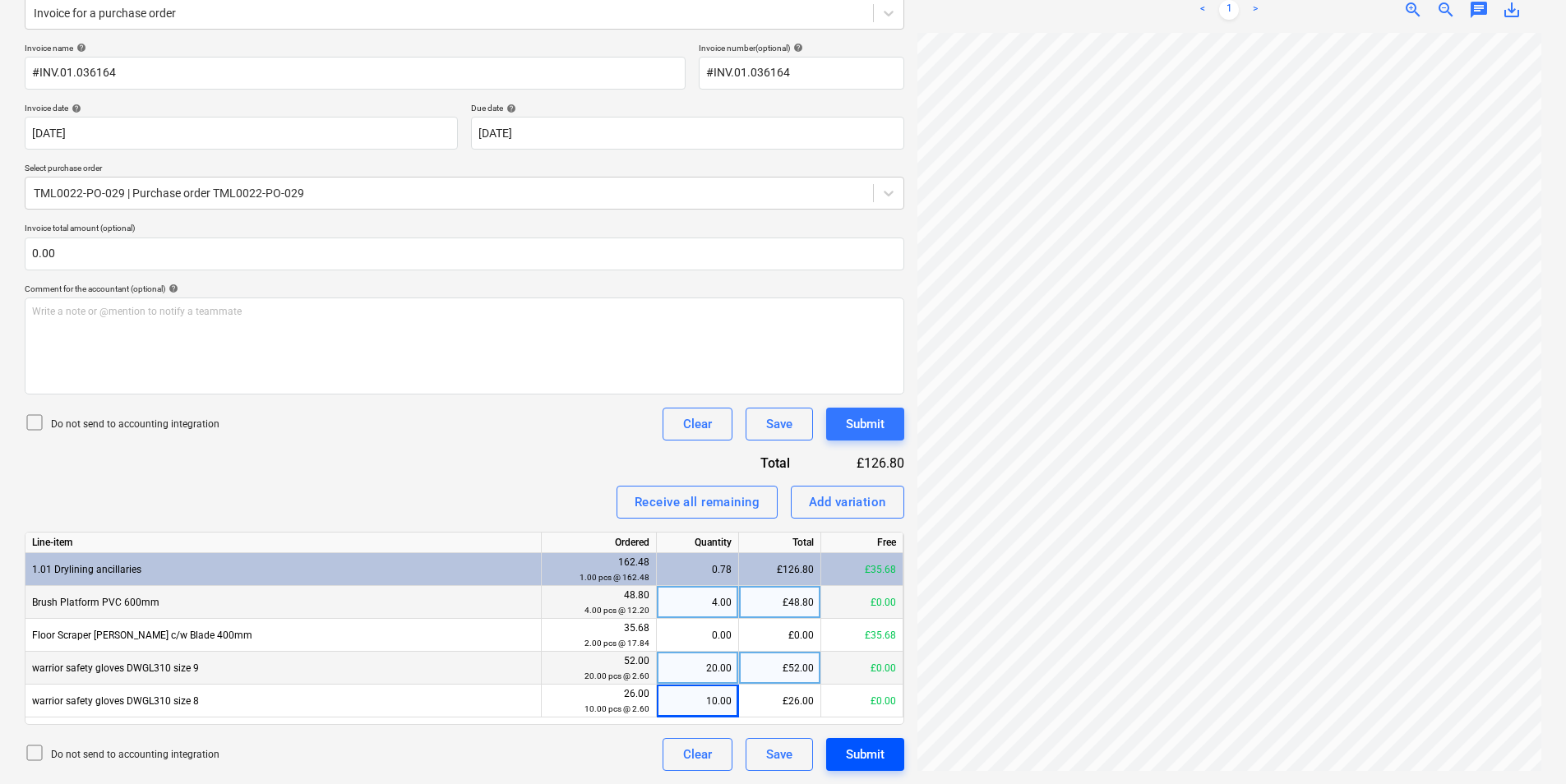
click at [862, 740] on button "Submit" at bounding box center [865, 753] width 78 height 33
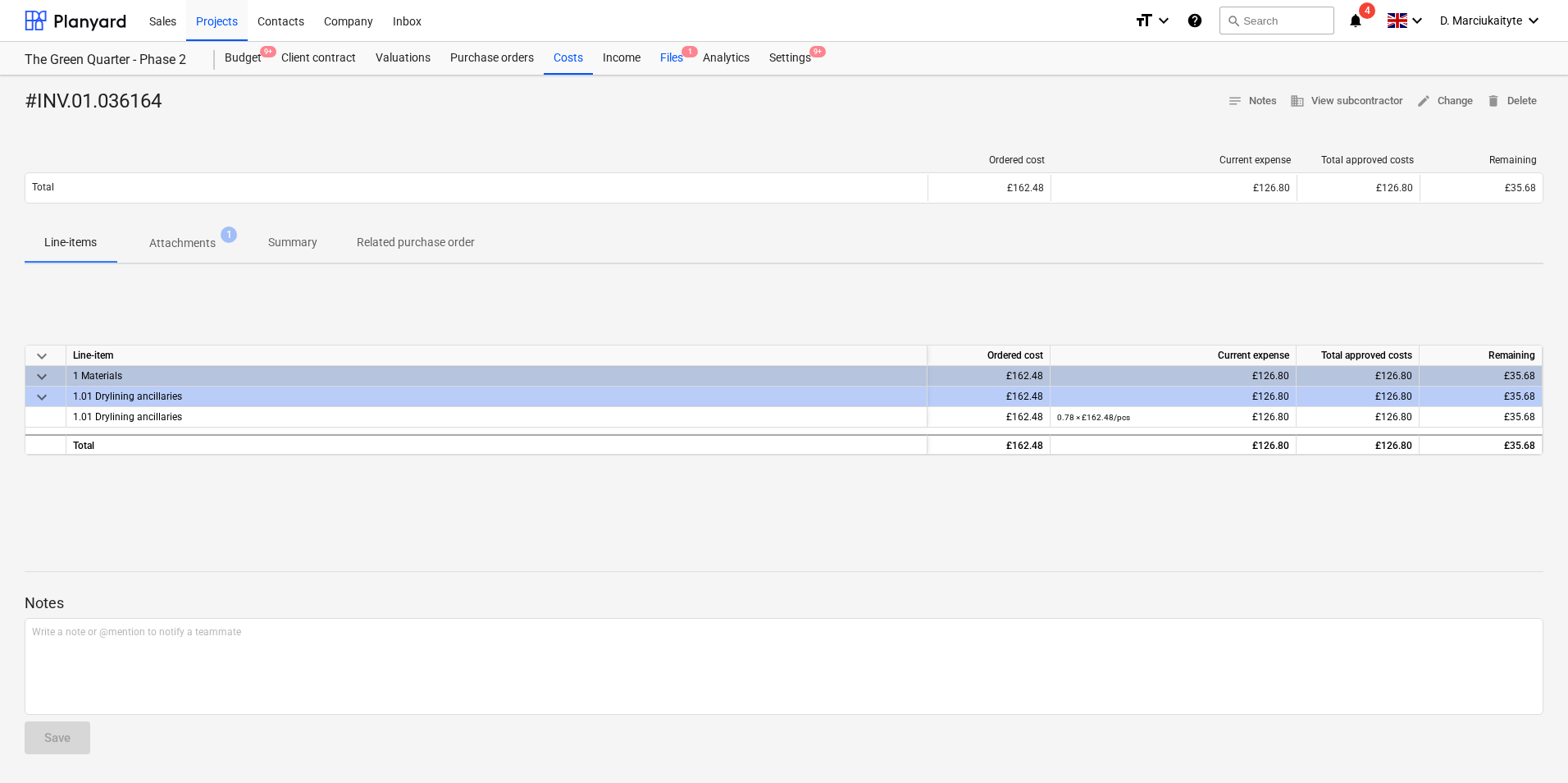
click at [666, 71] on div "Files 1" at bounding box center [672, 58] width 43 height 33
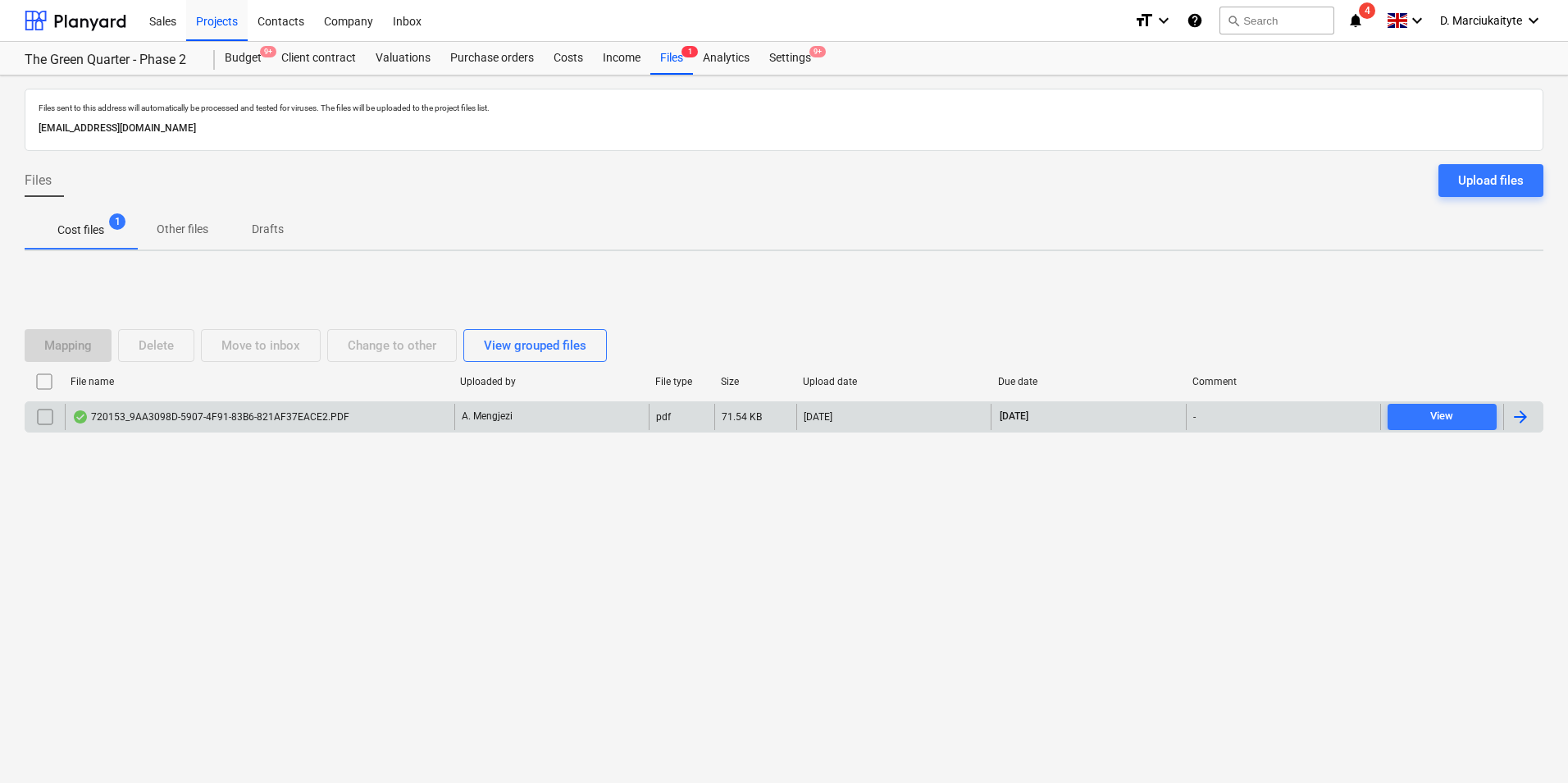
click at [227, 405] on div "720153_9AA3098D-5907-4F91-83B6-821AF37EACE2.PDF" at bounding box center [260, 417] width 390 height 26
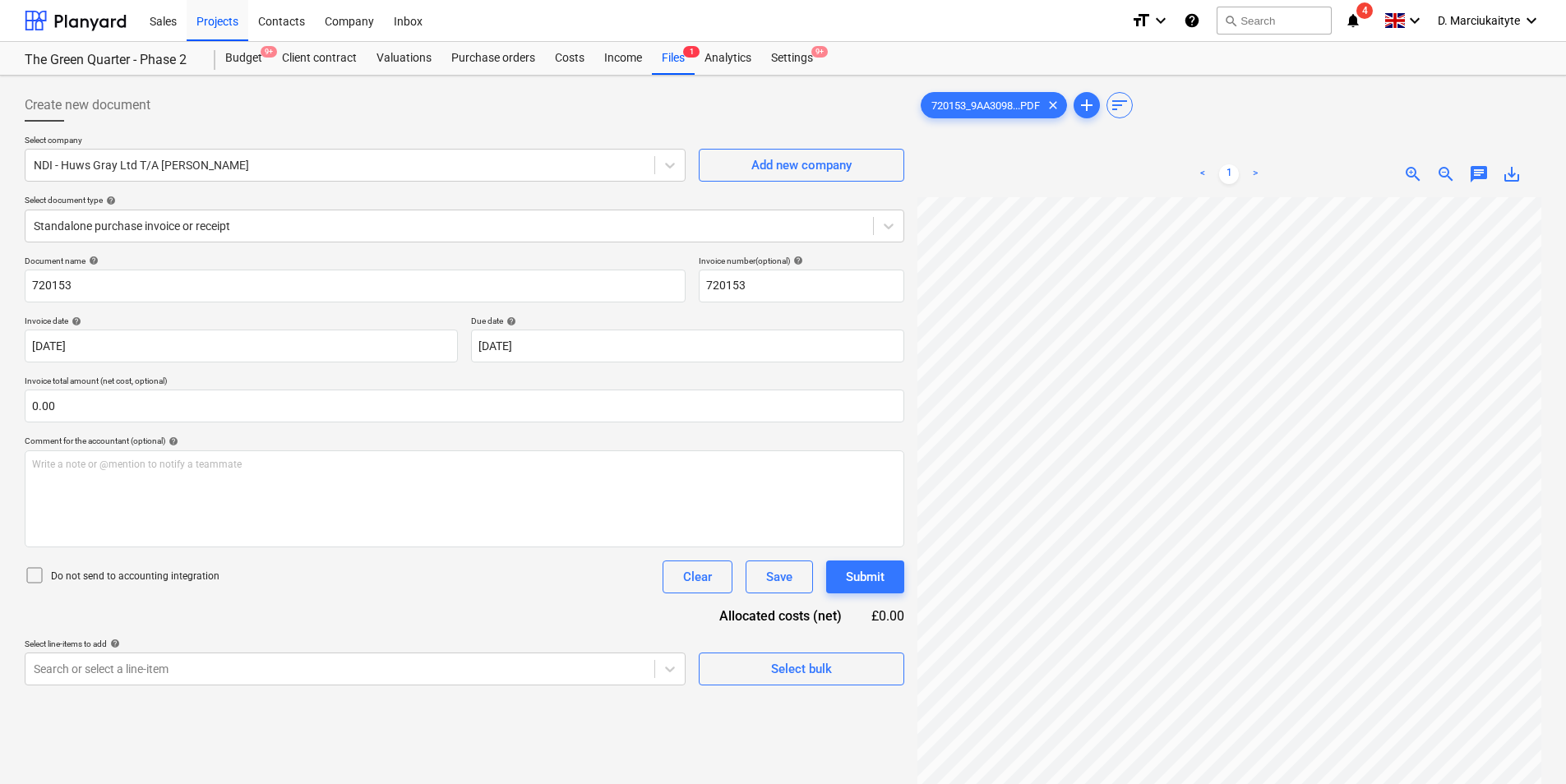
scroll to position [342, 523]
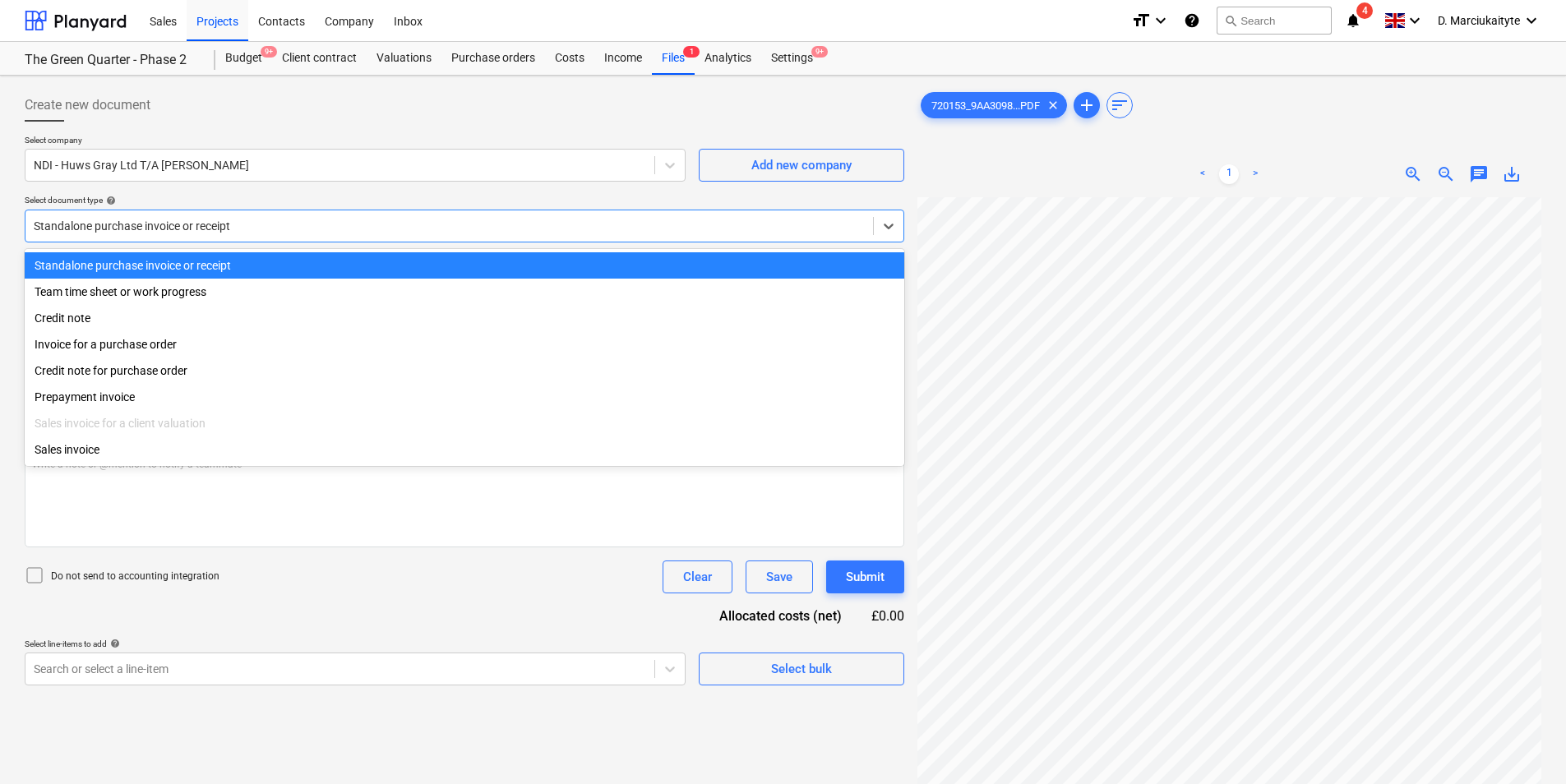
click at [273, 217] on div "Standalone purchase invoice or receipt" at bounding box center [448, 226] width 848 height 23
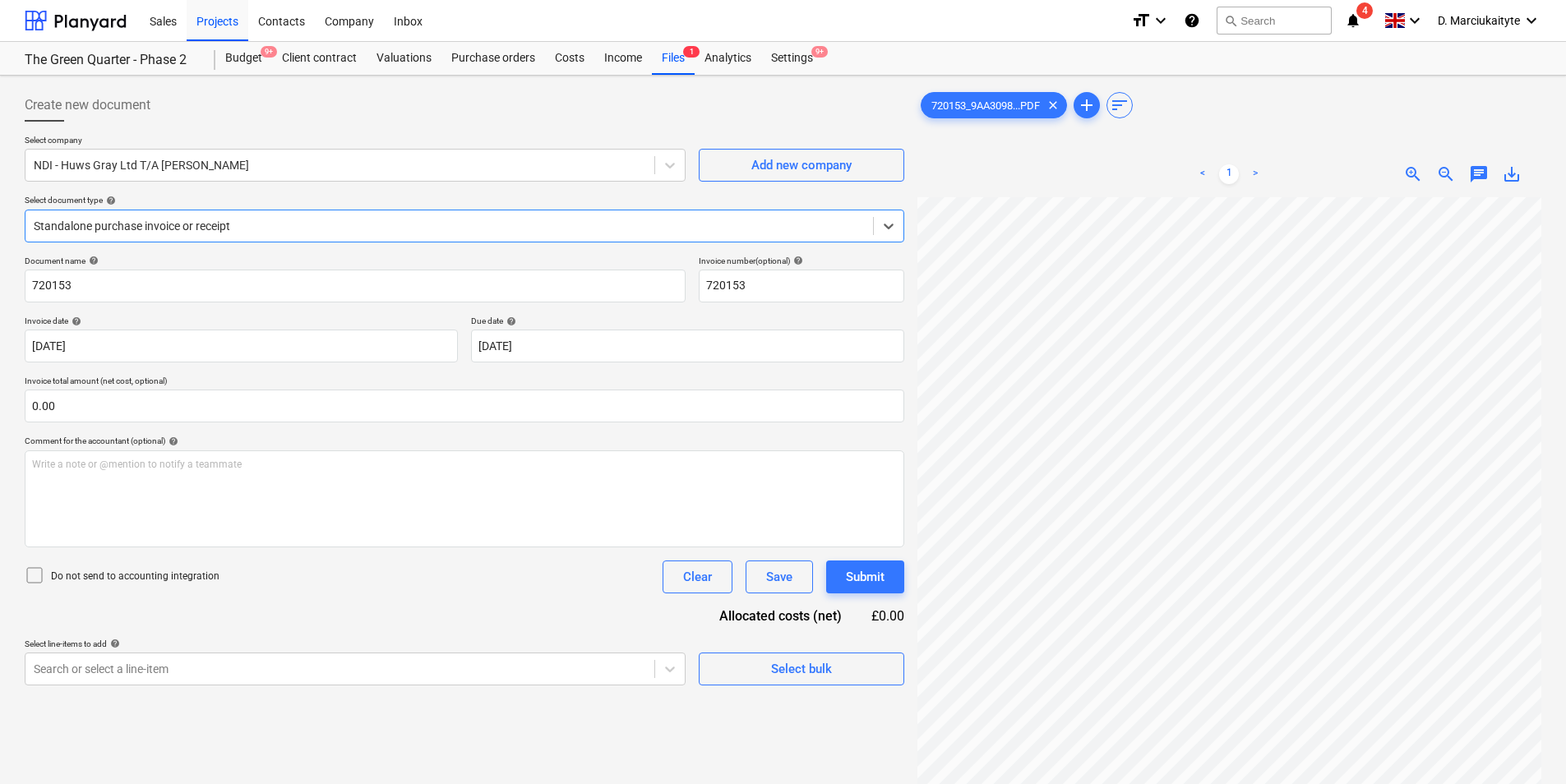
click at [273, 218] on div at bounding box center [448, 226] width 831 height 17
click at [274, 228] on div at bounding box center [448, 226] width 831 height 17
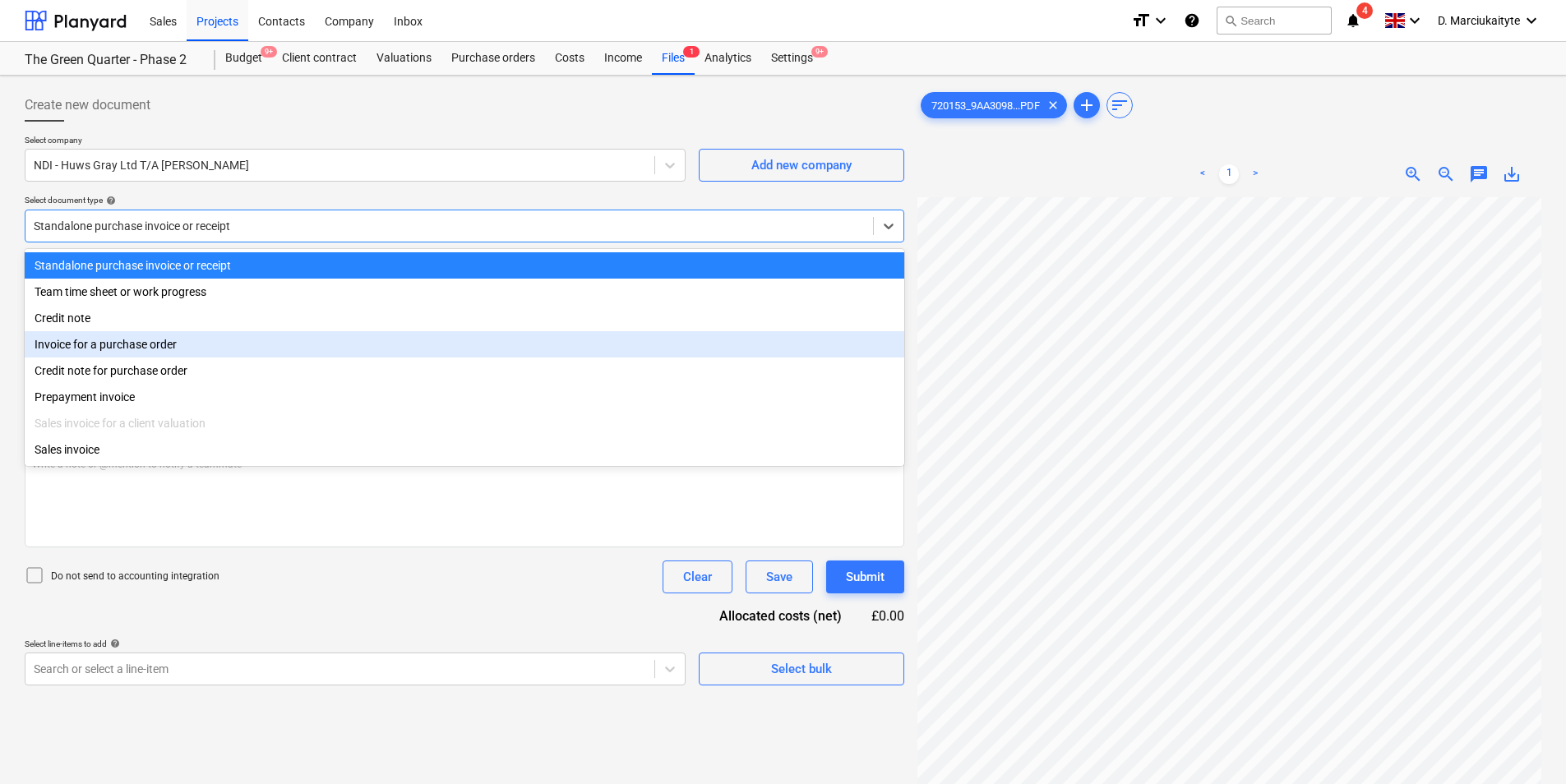
click at [182, 349] on div "Invoice for a purchase order" at bounding box center [464, 344] width 879 height 26
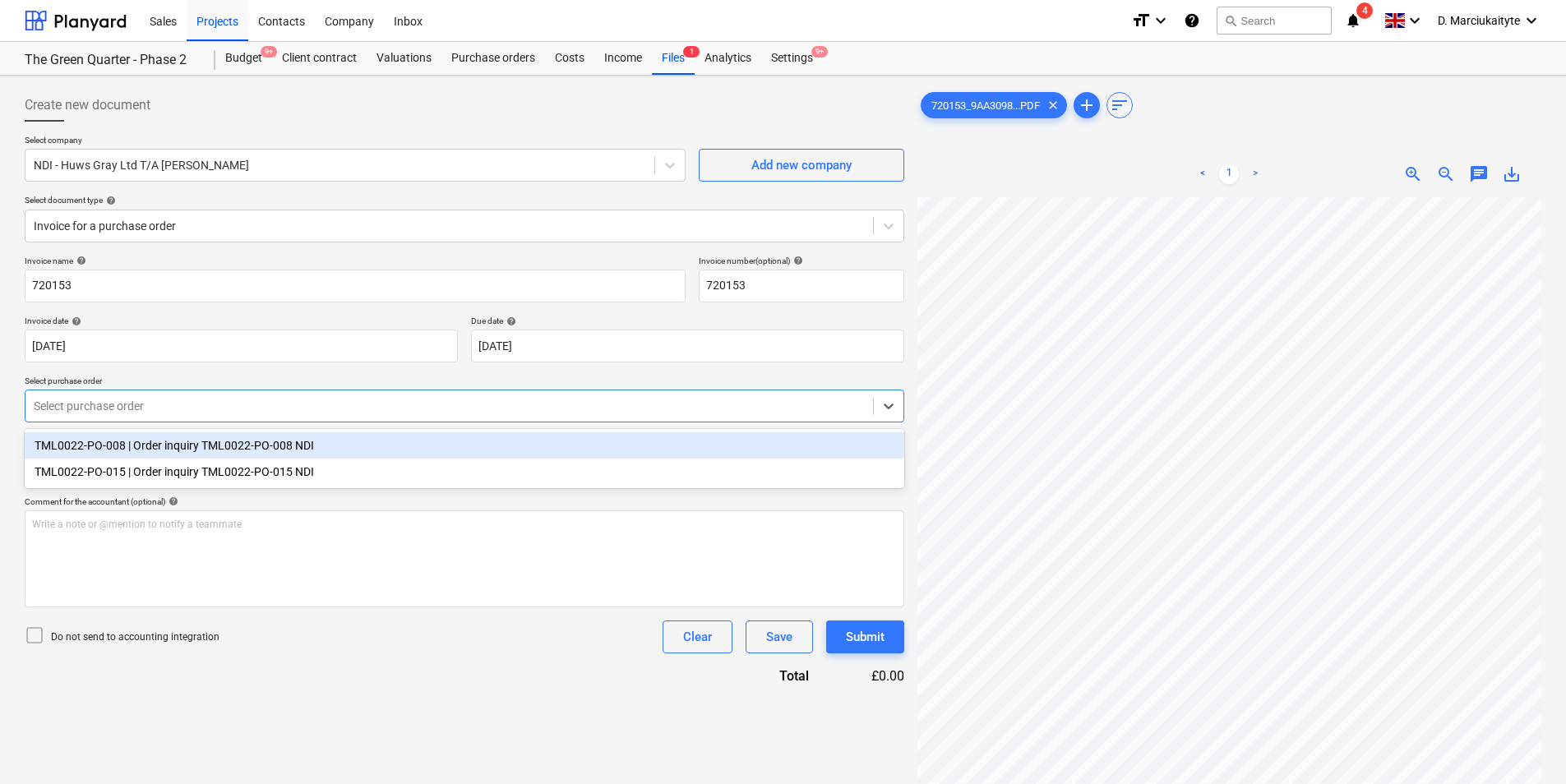
click at [219, 408] on div at bounding box center [448, 406] width 831 height 17
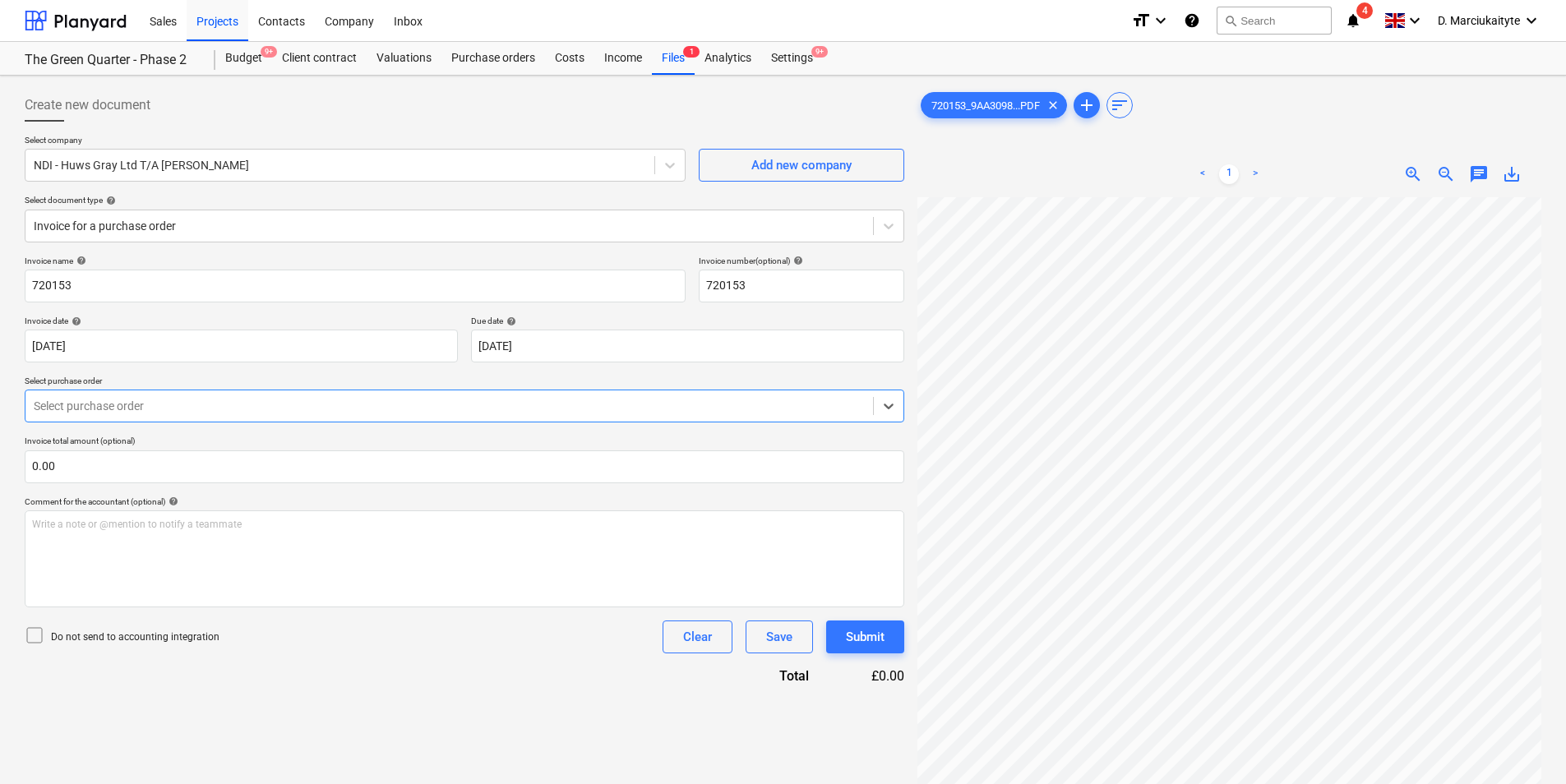
click at [219, 408] on div at bounding box center [448, 406] width 831 height 17
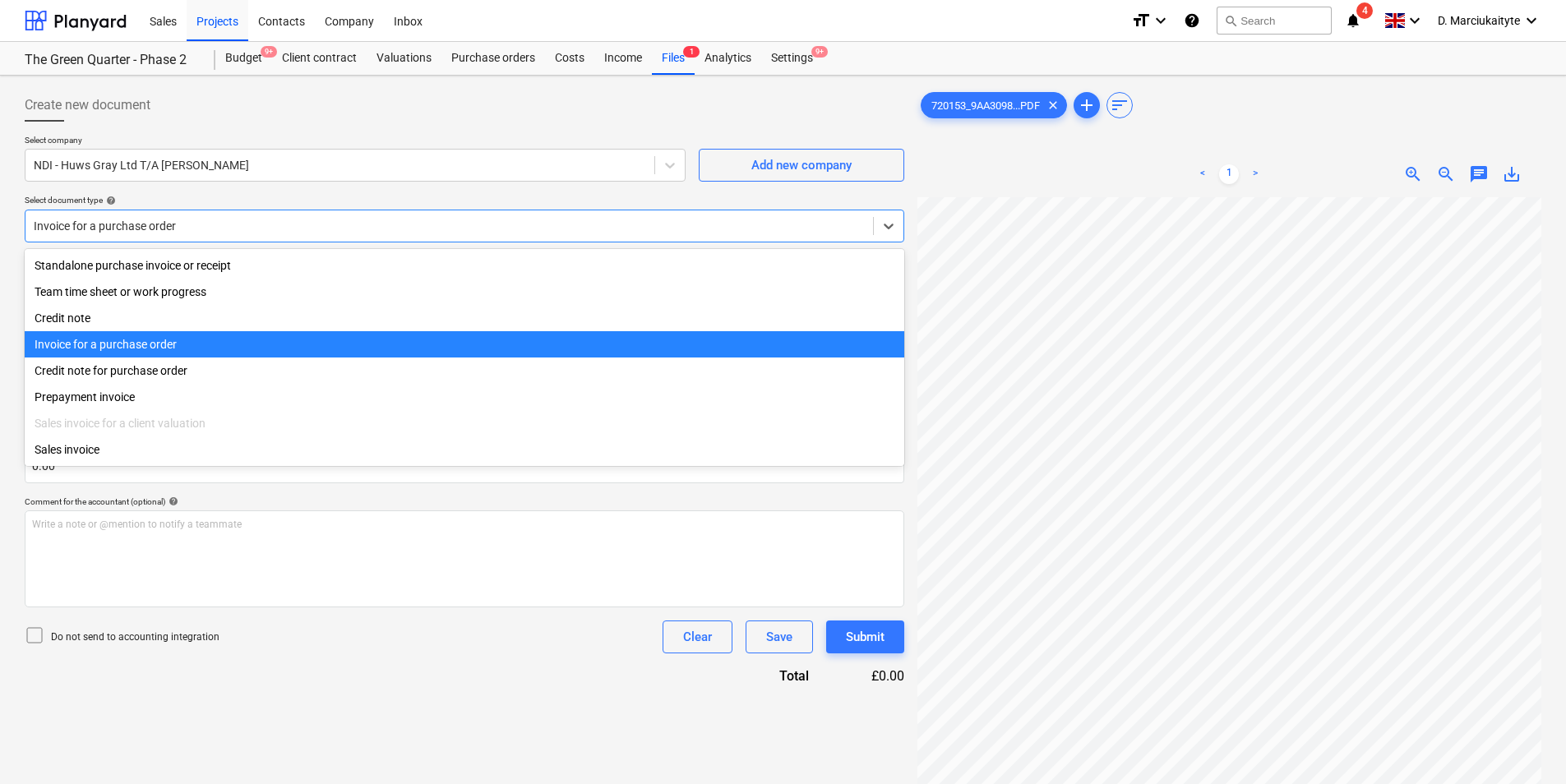
click at [258, 219] on div at bounding box center [448, 226] width 831 height 17
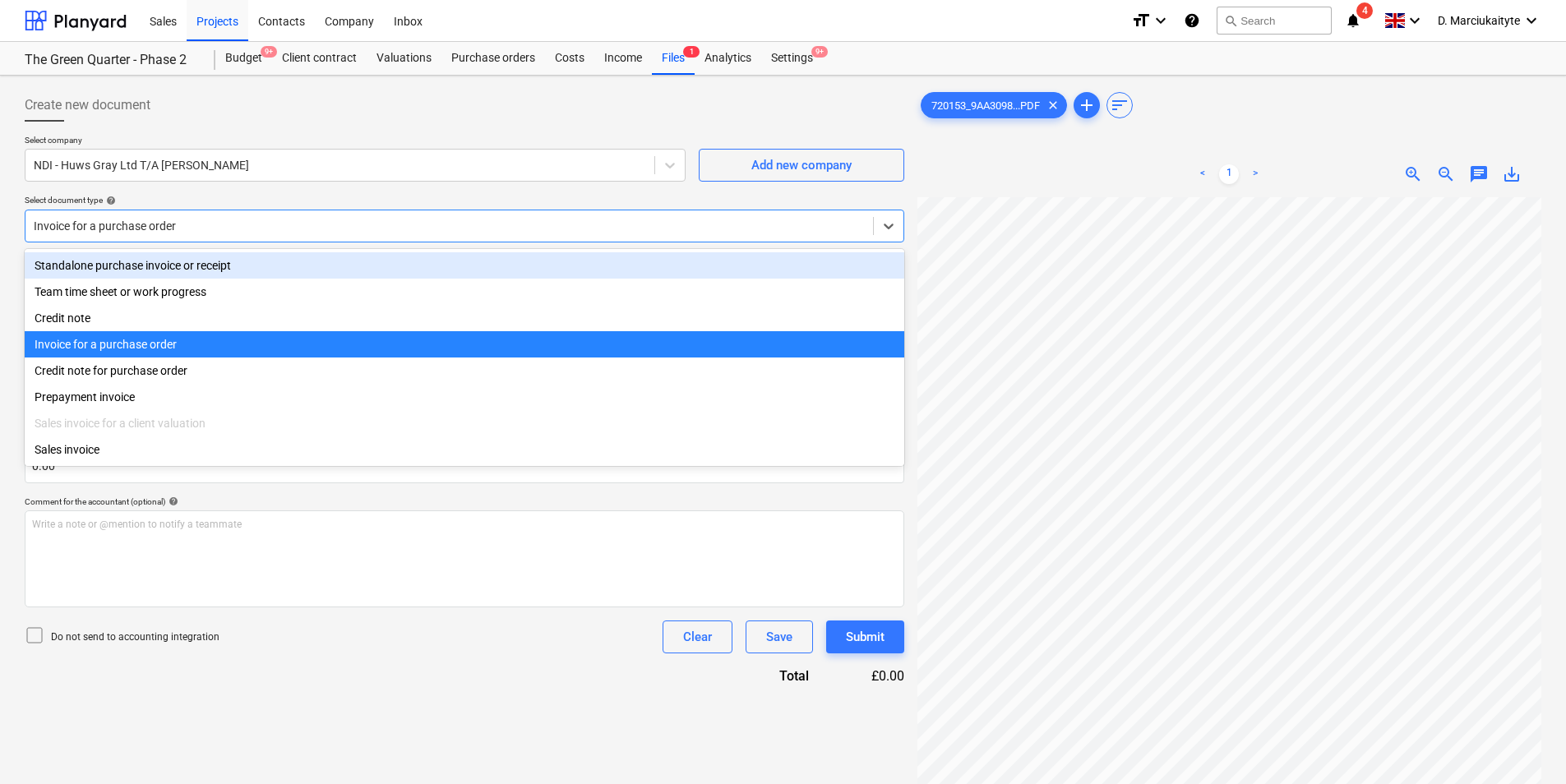
click at [284, 266] on div "Standalone purchase invoice or receipt" at bounding box center [464, 265] width 879 height 26
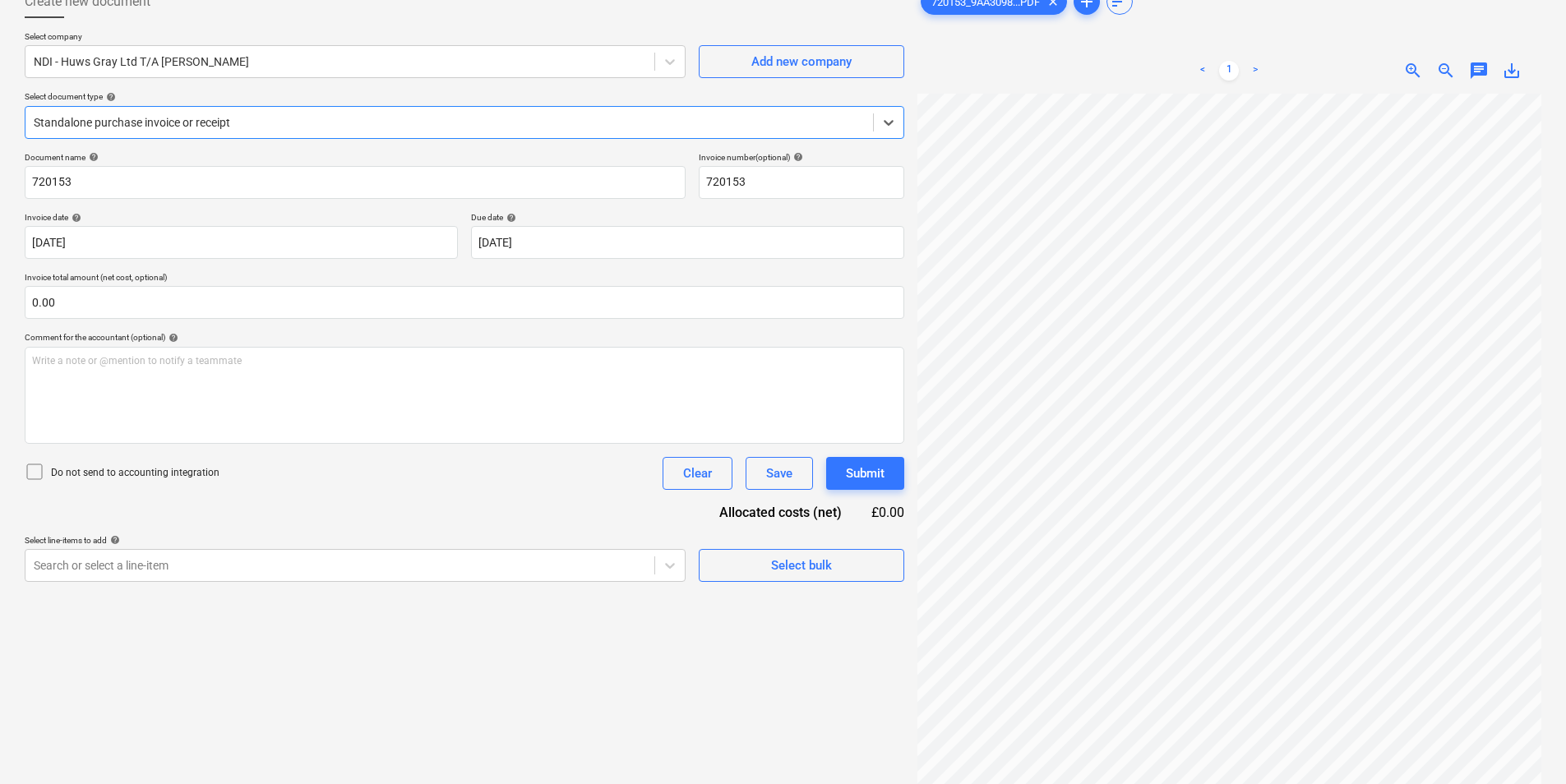
scroll to position [165, 0]
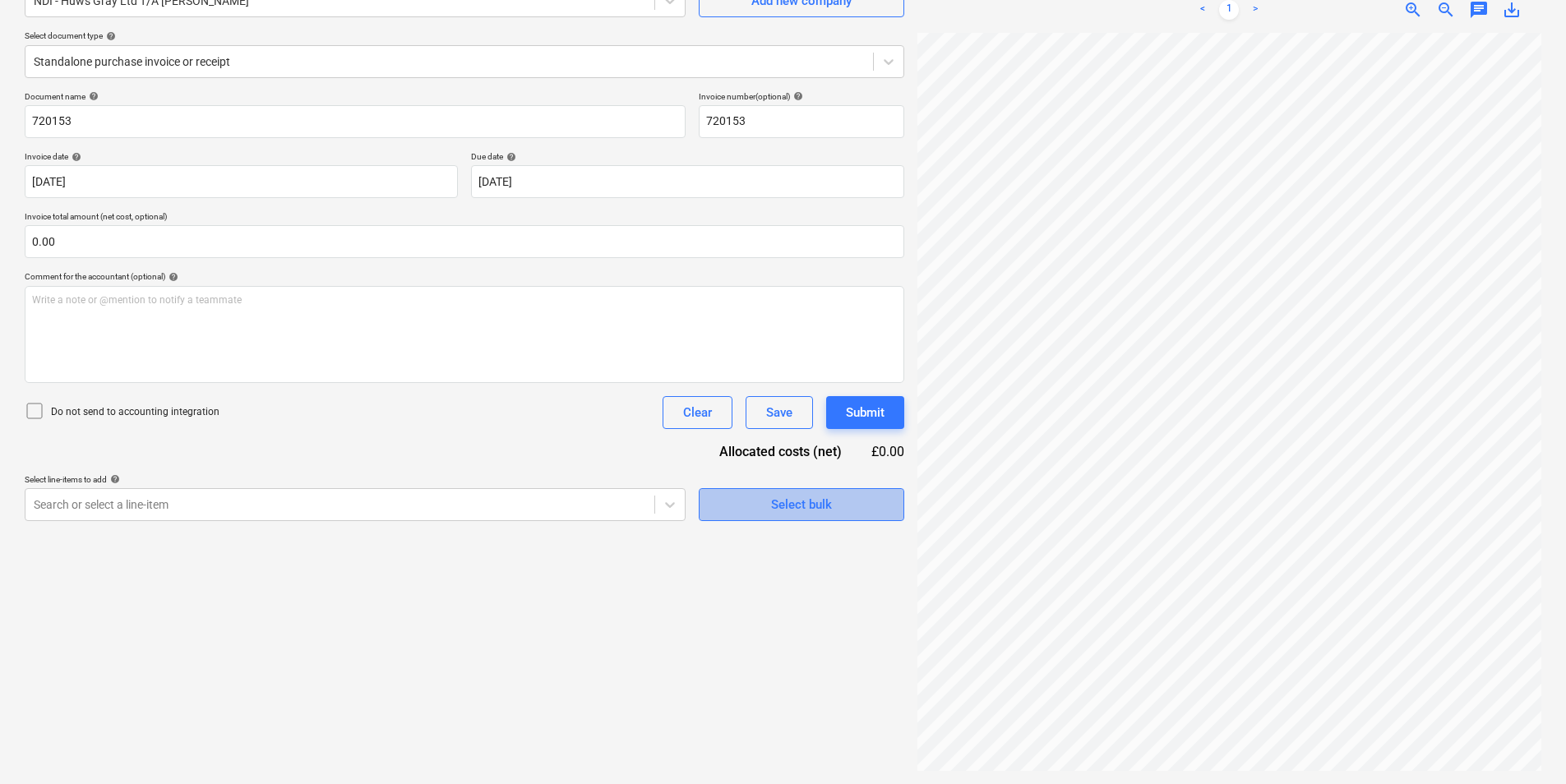
click at [782, 504] on div "Select bulk" at bounding box center [801, 504] width 60 height 21
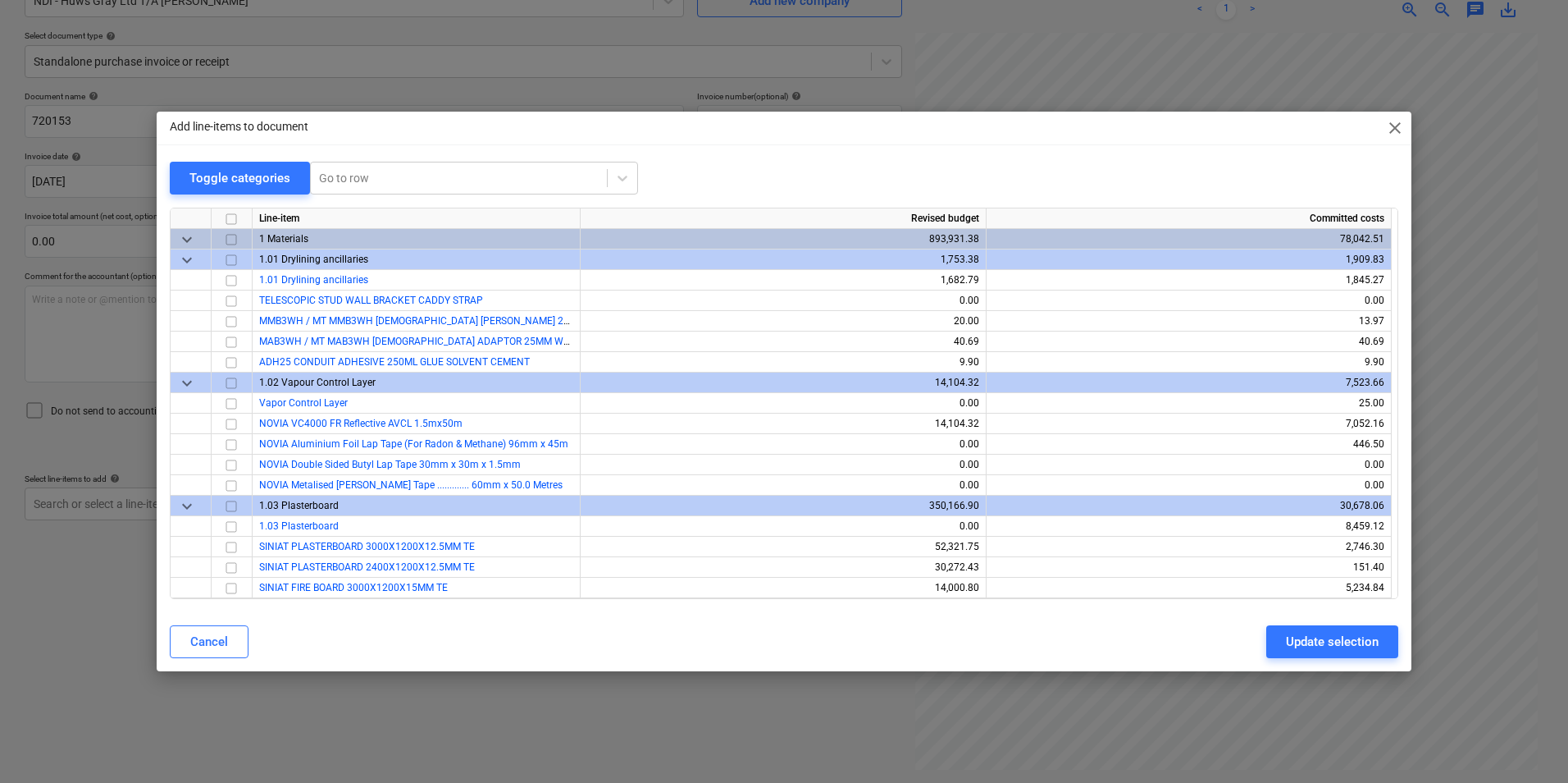
drag, startPoint x: 1327, startPoint y: 116, endPoint x: 1346, endPoint y: 114, distance: 19.1
click at [1328, 116] on div "Add line-items to document close" at bounding box center [784, 127] width 1255 height 33
click at [1401, 124] on span "close" at bounding box center [1394, 127] width 19 height 20
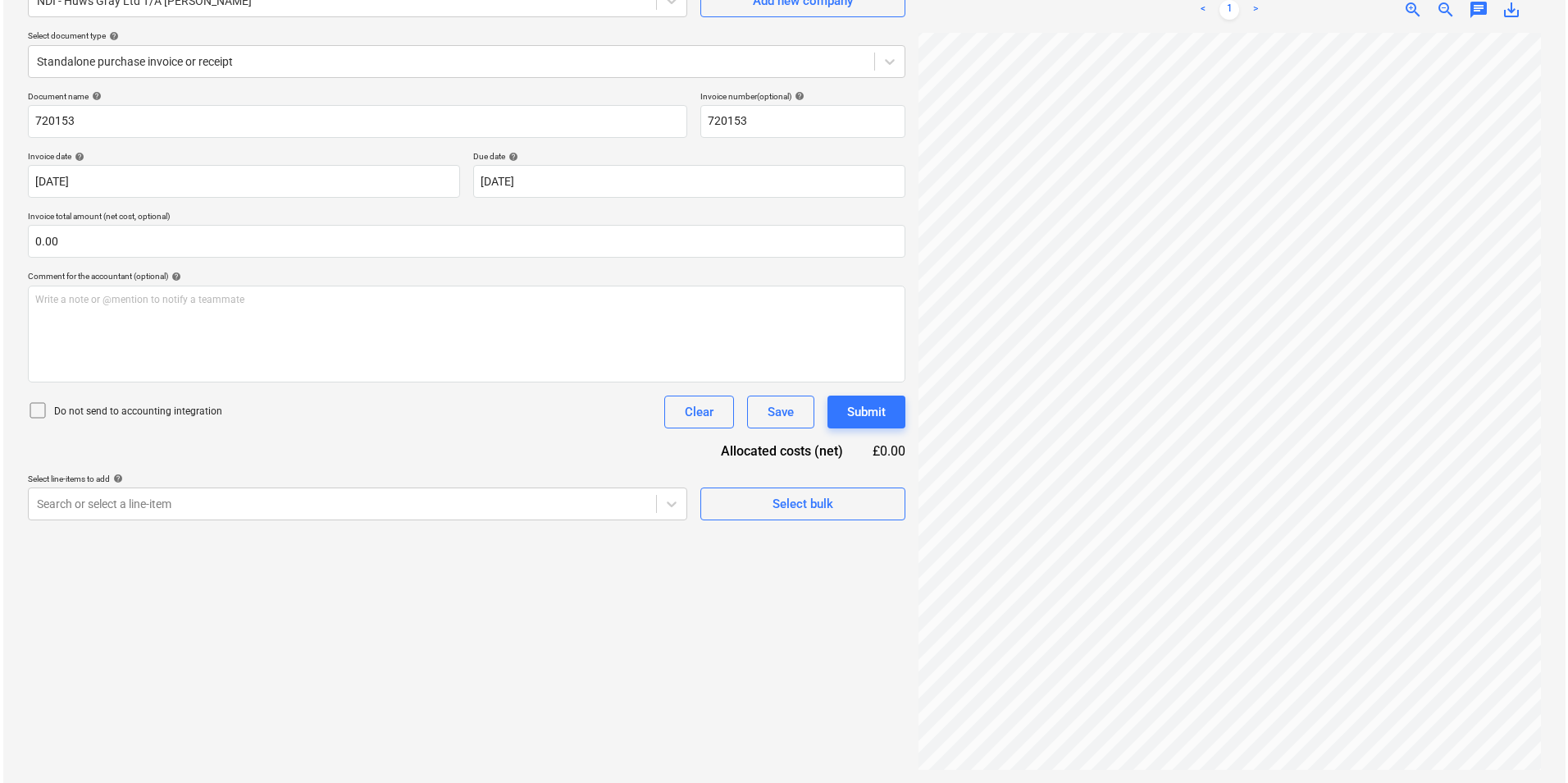
scroll to position [424, 0]
click at [801, 501] on div "Select bulk" at bounding box center [799, 503] width 60 height 21
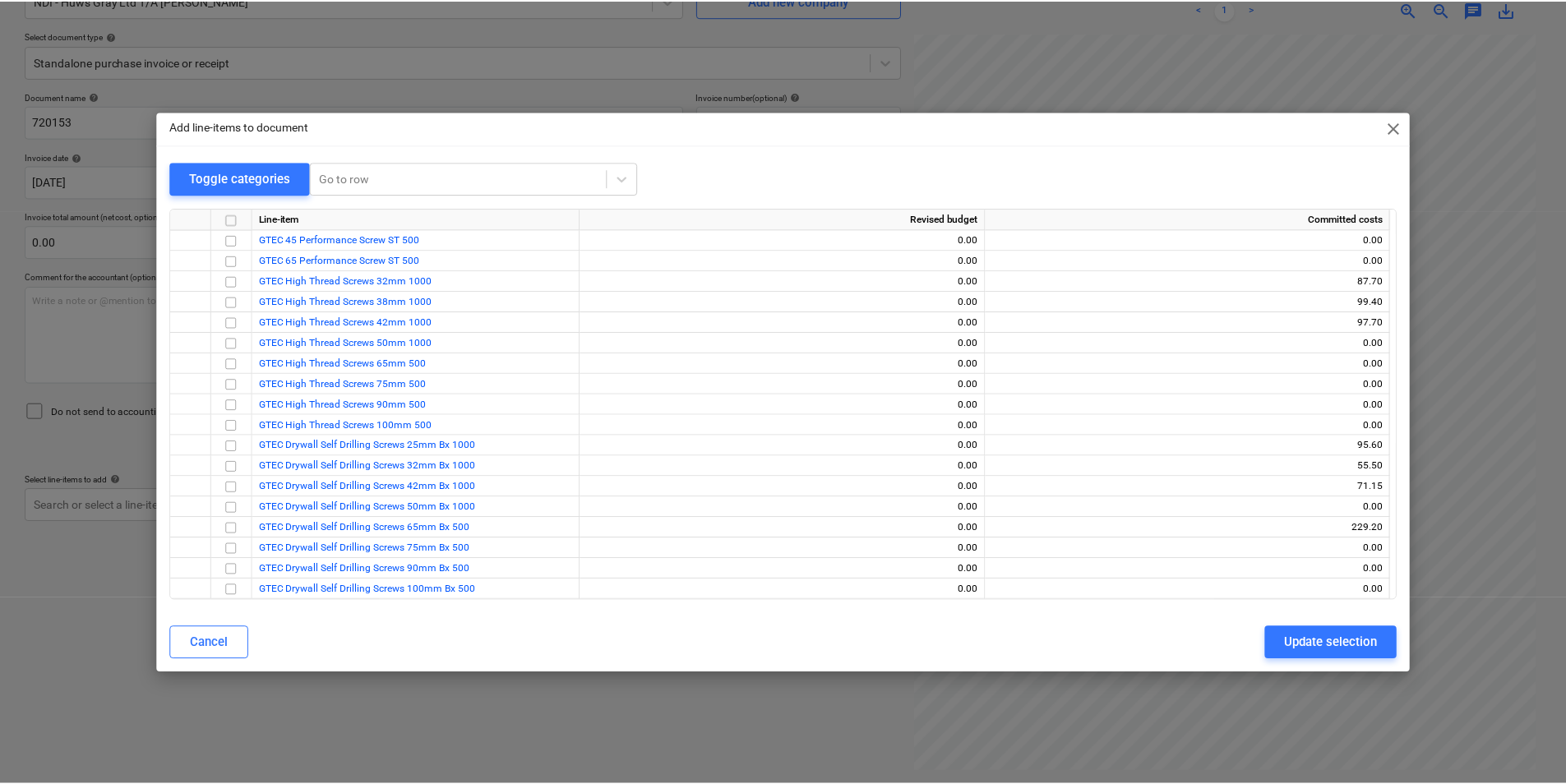
scroll to position [1807, 0]
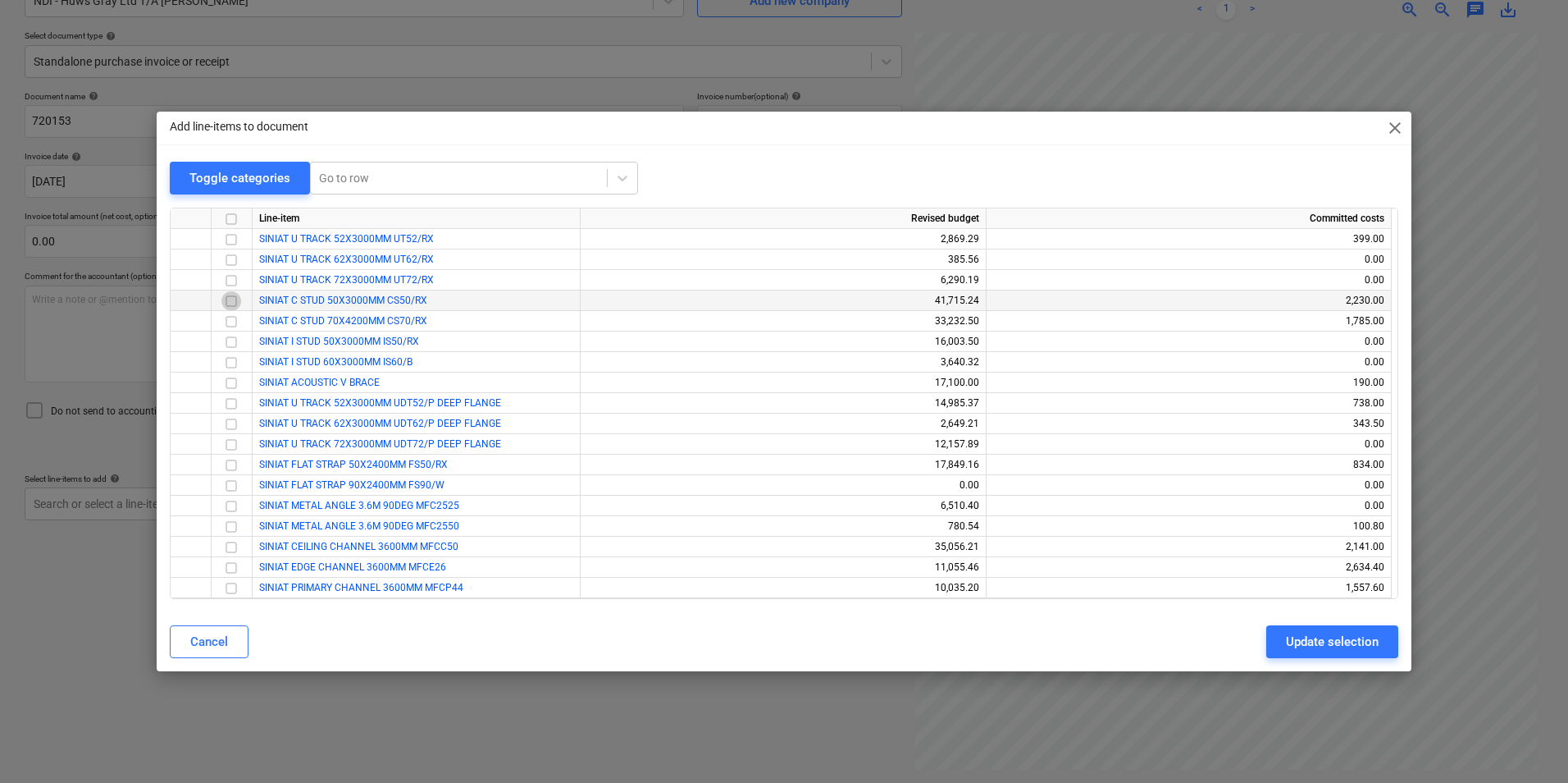
click at [223, 299] on input "checkbox" at bounding box center [231, 301] width 19 height 20
click at [1307, 640] on div "Update selection" at bounding box center [1332, 641] width 93 height 21
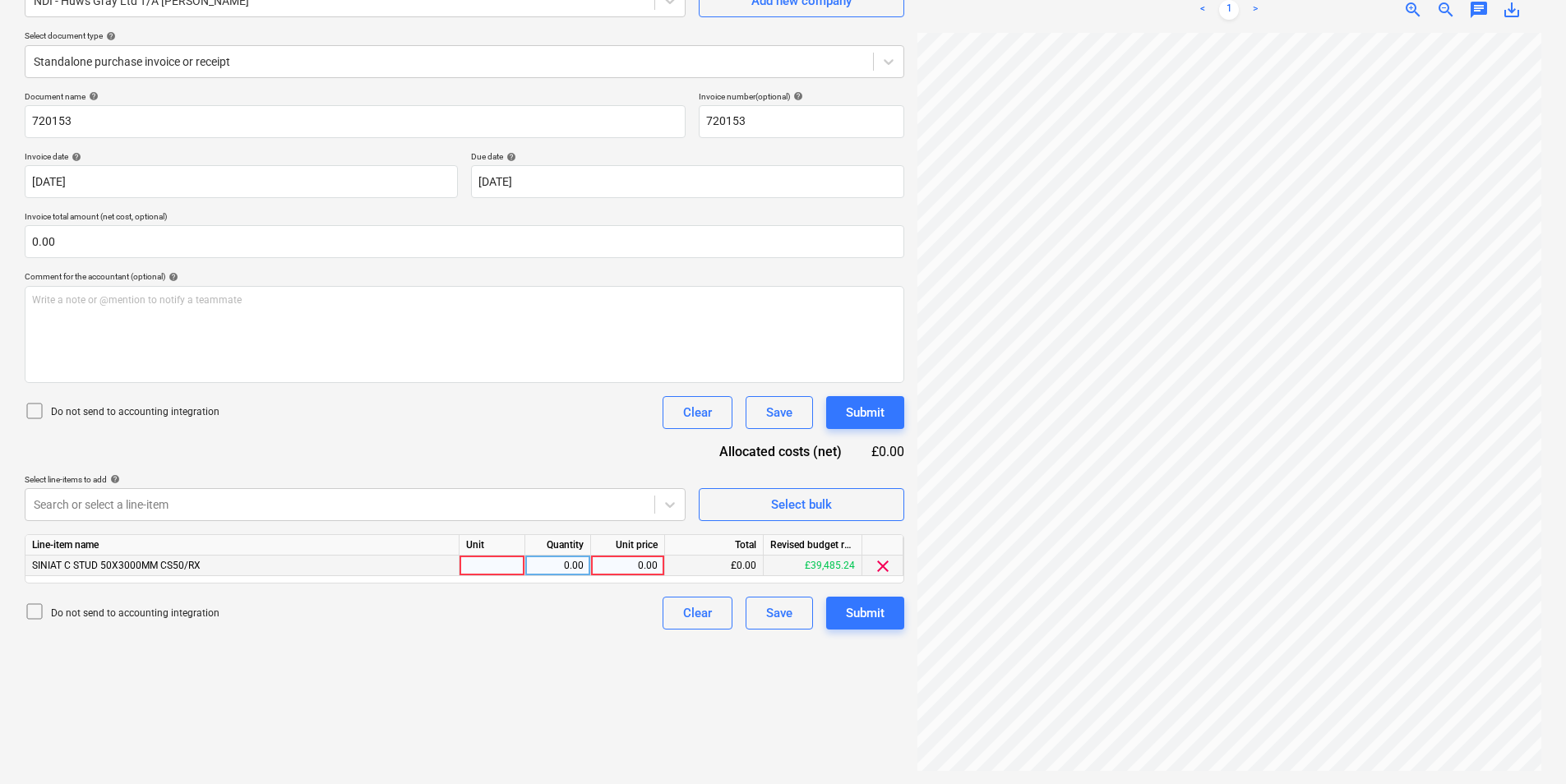
click at [483, 560] on div at bounding box center [492, 565] width 66 height 20
type input "pcs"
type input "275"
type input "4.46"
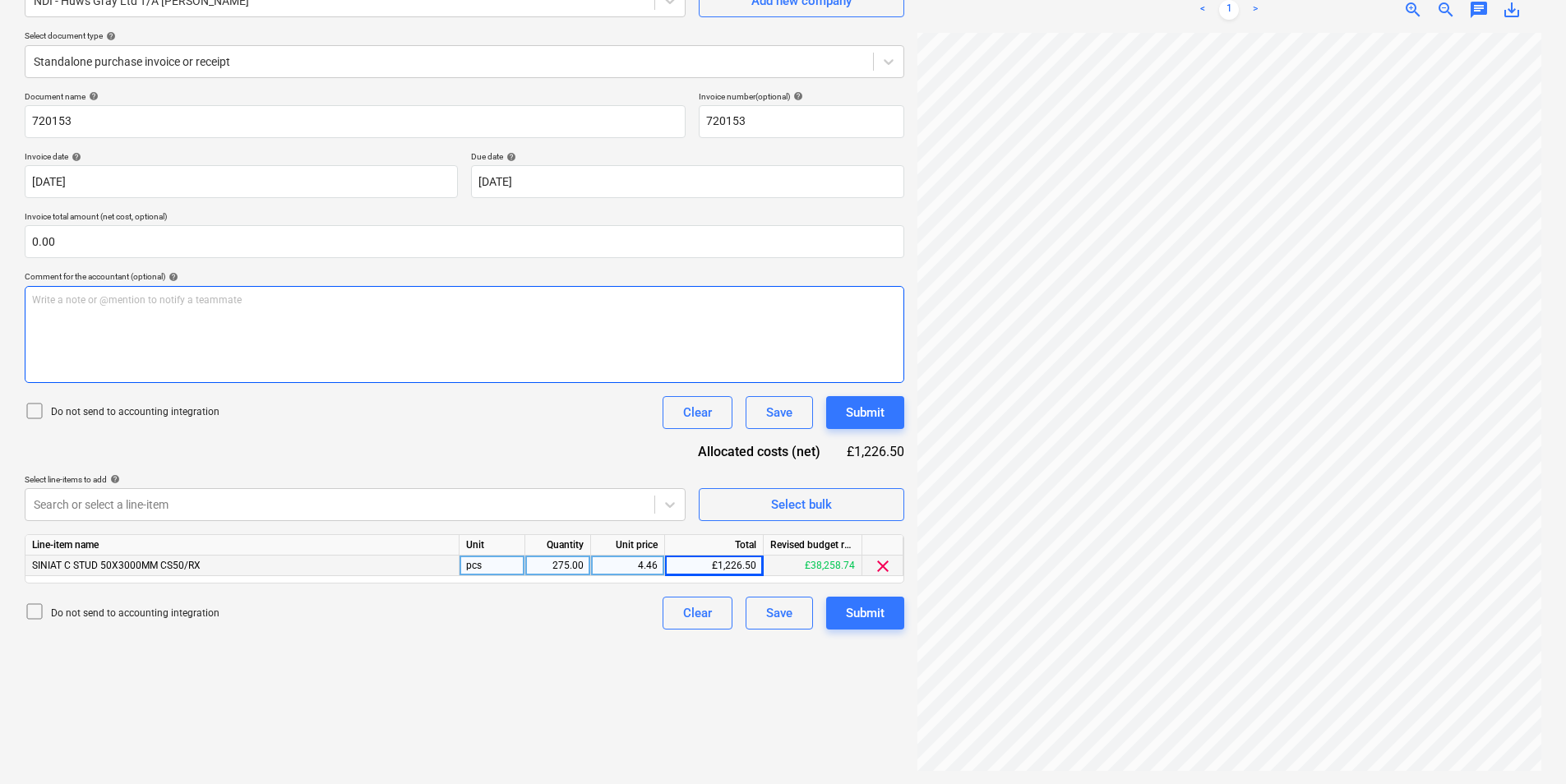
click at [708, 307] on div "Create new document Select company NDI - Huws Gray Ltd T/A [PERSON_NAME] Add ne…" at bounding box center [783, 348] width 1530 height 859
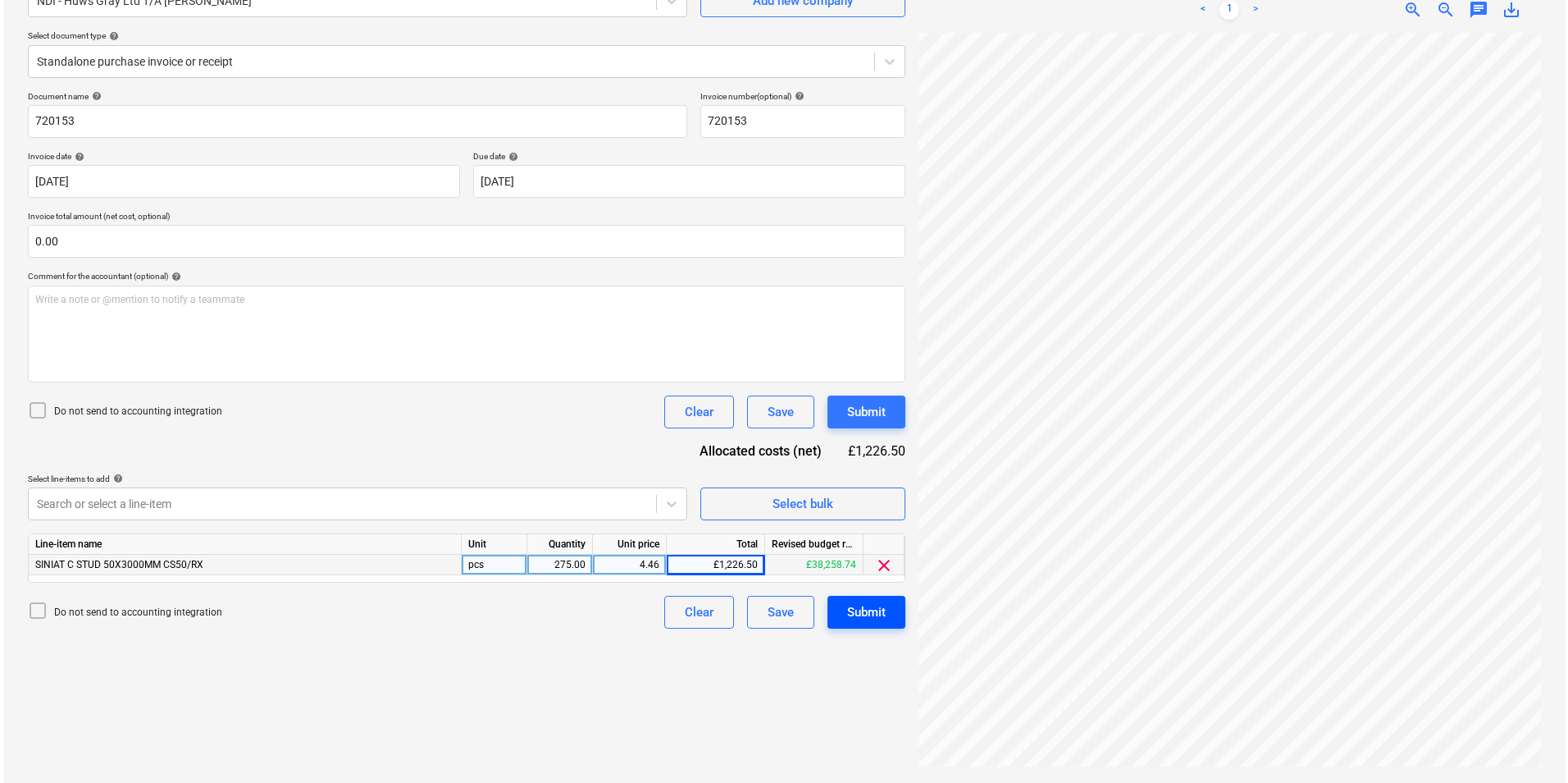
scroll to position [261, 522]
click at [1115, 619] on html "Sales Projects Contacts Company Inbox format_size keyboard_arrow_down help sear…" at bounding box center [781, 227] width 1562 height 783
click at [889, 610] on button "Submit" at bounding box center [863, 611] width 78 height 33
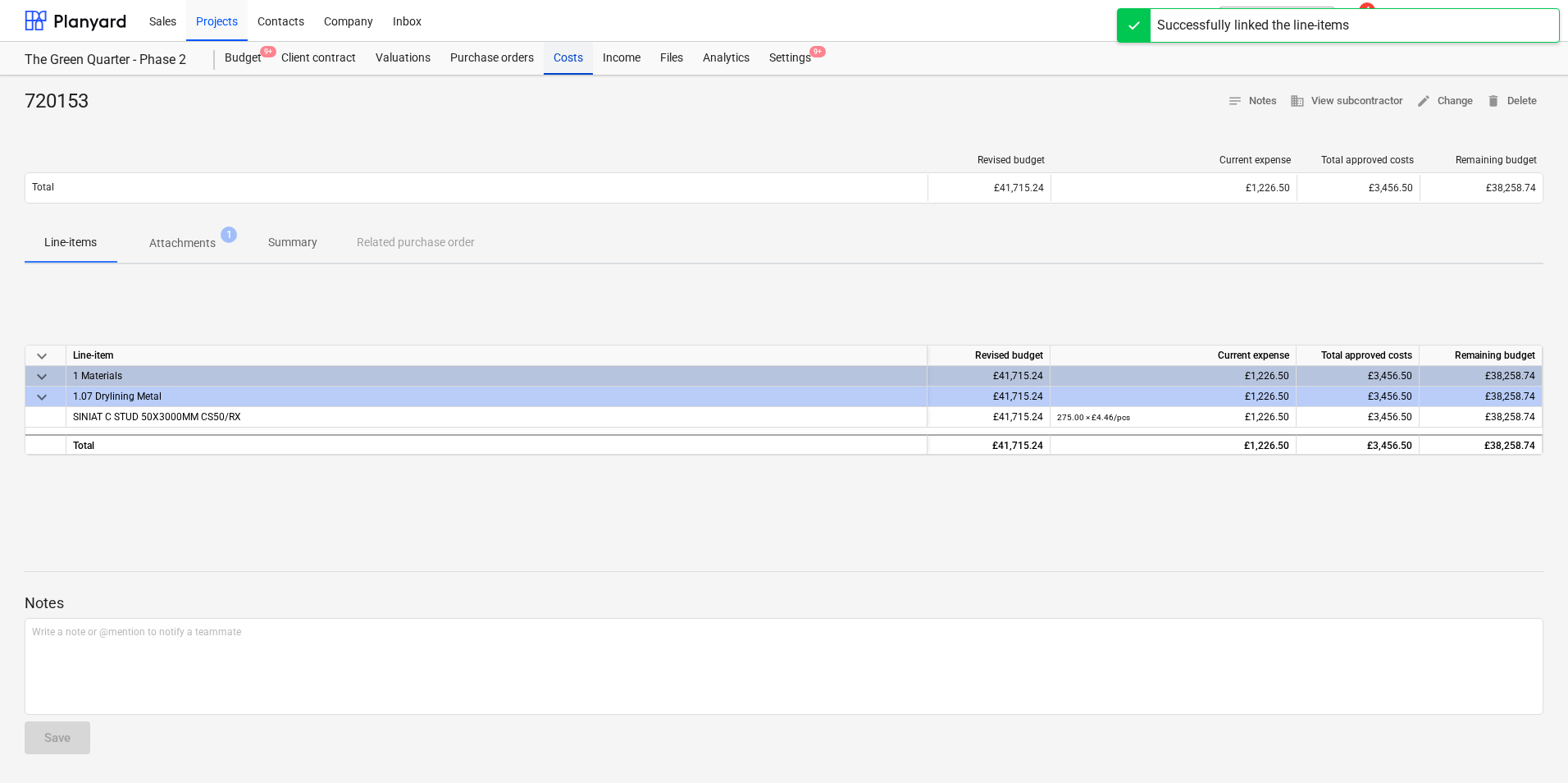
click at [563, 55] on div "Costs" at bounding box center [568, 58] width 49 height 33
